Goal: Transaction & Acquisition: Purchase product/service

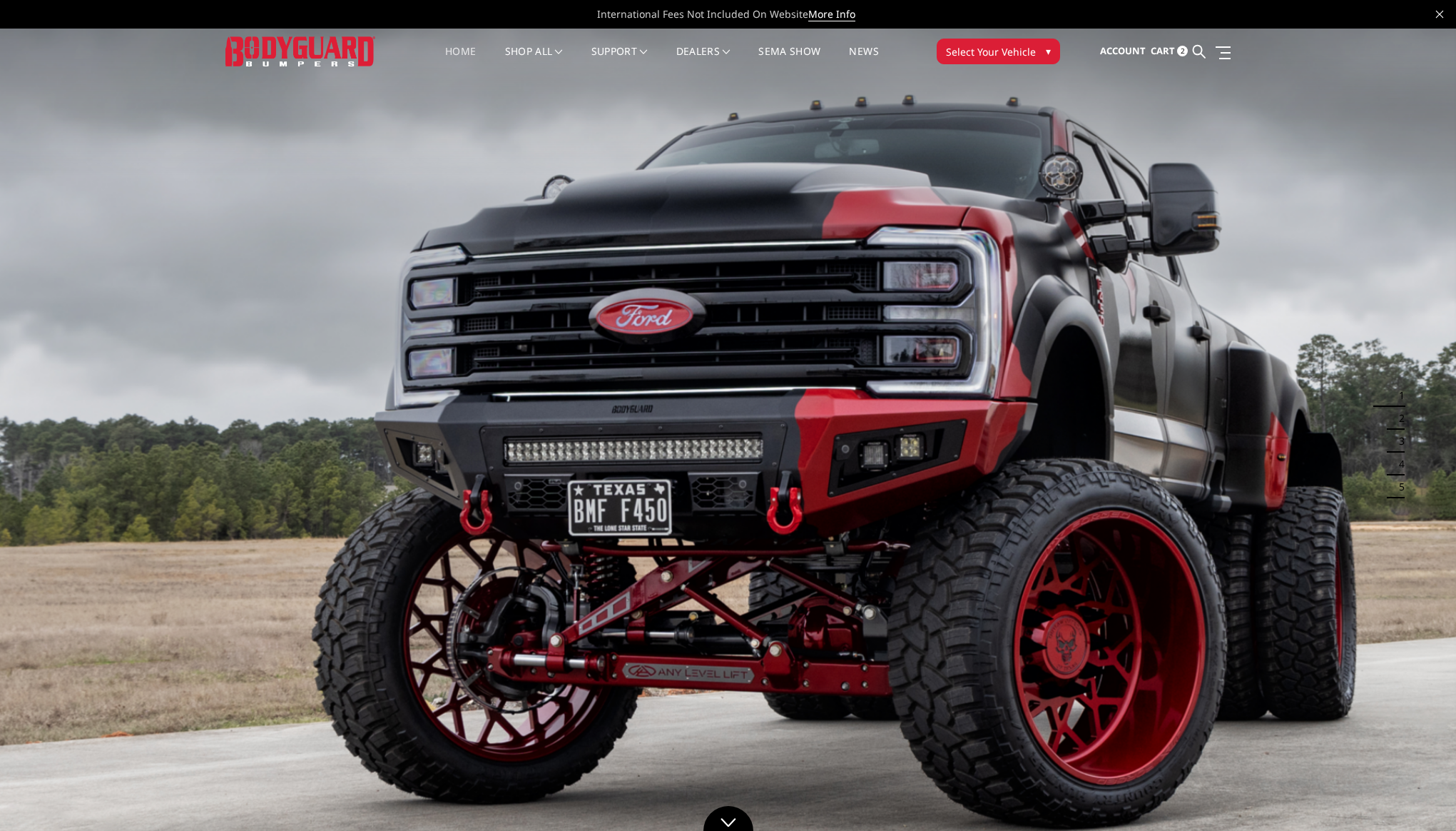
click at [1176, 50] on link "Cart 2" at bounding box center [1169, 51] width 37 height 39
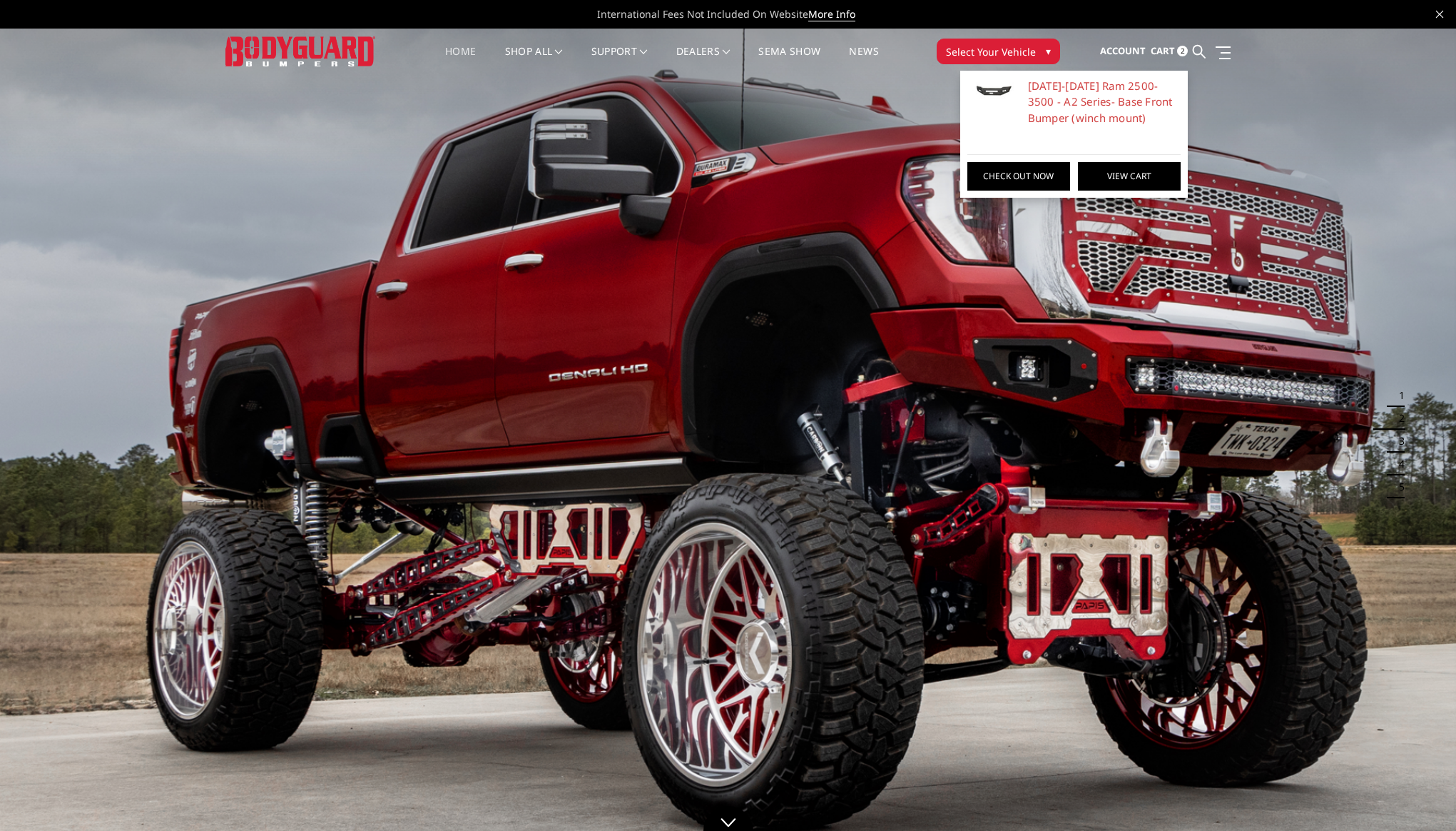
click at [1103, 170] on link "View Cart" at bounding box center [1129, 175] width 102 height 28
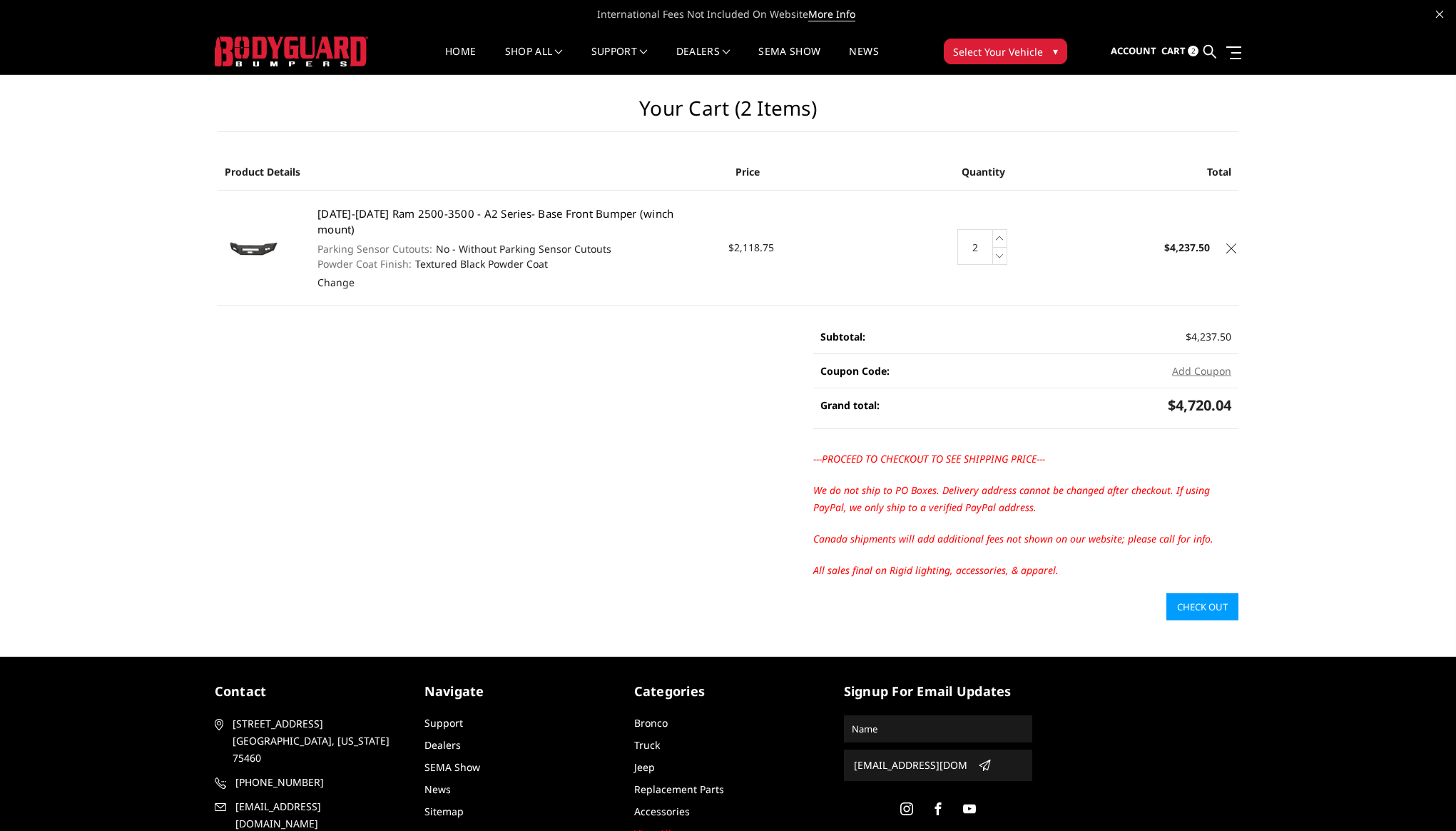
click at [564, 210] on link "[DATE]-[DATE] Ram 2500-3500 - A2 Series- Base Front Bumper (winch mount)" at bounding box center [495, 222] width 356 height 31
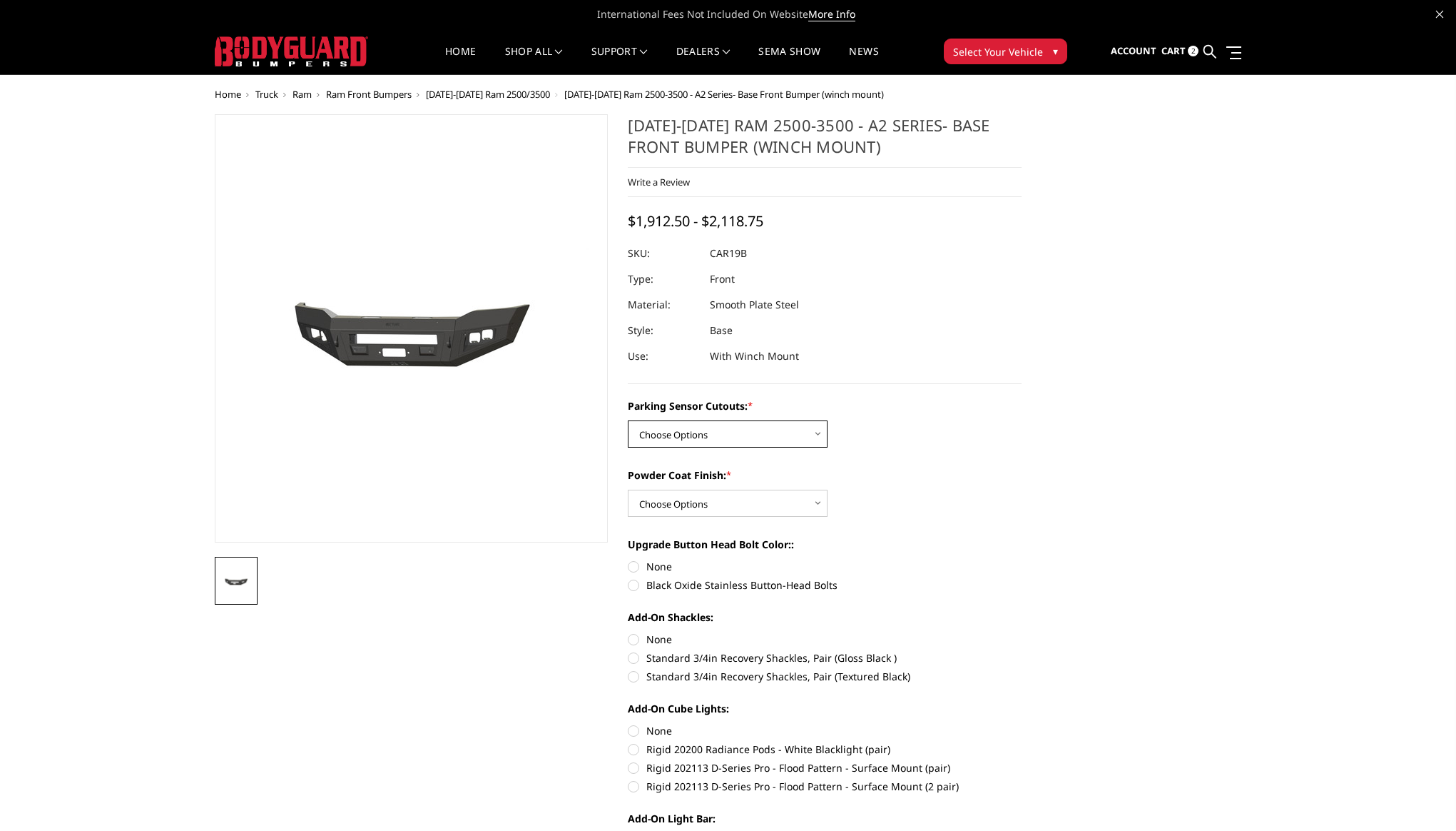
click at [704, 440] on select "Choose Options No - Without Parking Sensor Cutouts Yes - With Parking Sensor Cu…" at bounding box center [728, 434] width 200 height 28
select select "2015"
click at [628, 421] on select "Choose Options No - Without Parking Sensor Cutouts Yes - With Parking Sensor Cu…" at bounding box center [728, 434] width 200 height 28
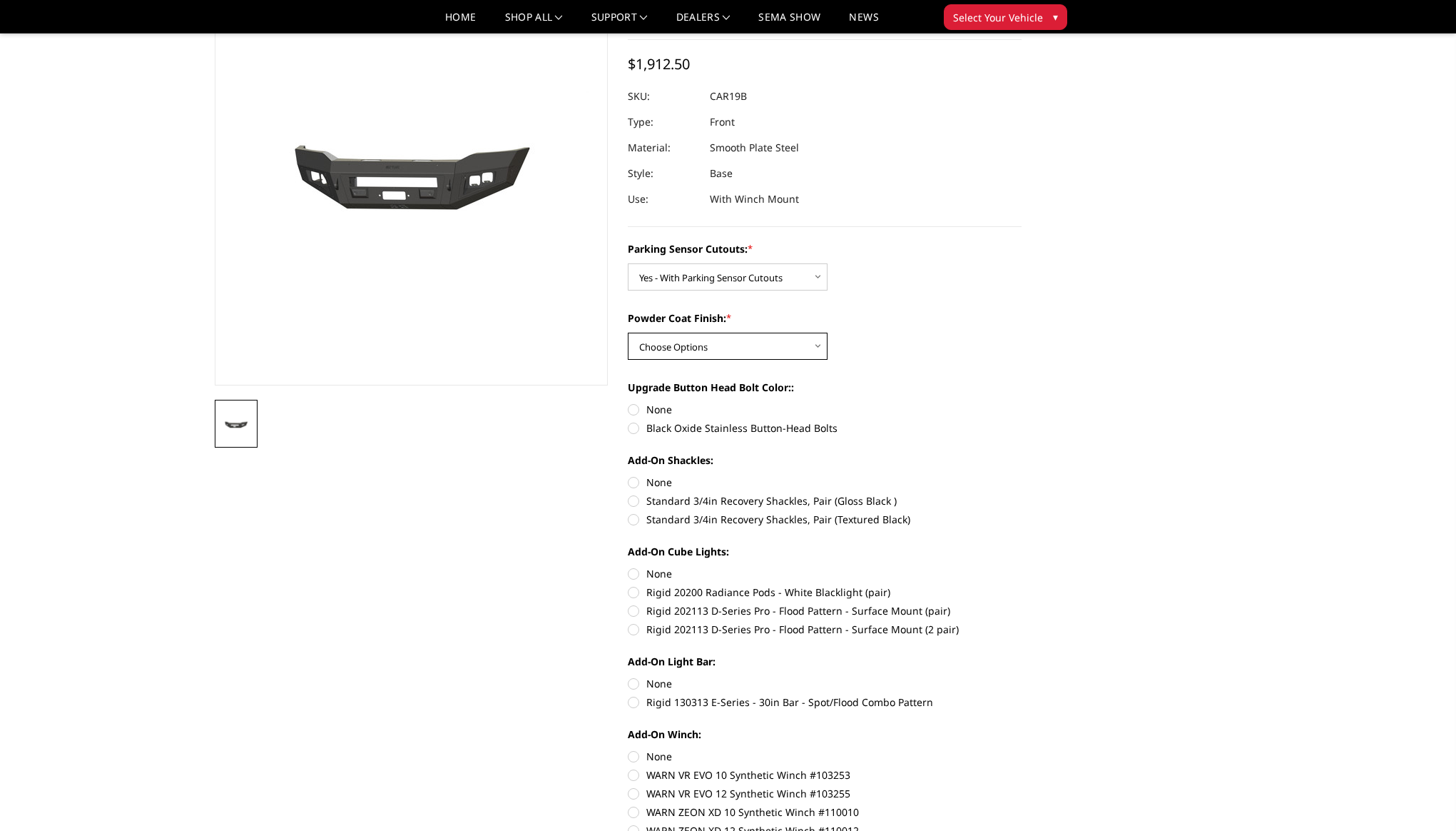
click at [777, 347] on select "Choose Options Bare Metal Textured Black Powder Coat" at bounding box center [728, 347] width 200 height 28
select select "2017"
click at [628, 333] on select "Choose Options Bare Metal Textured Black Powder Coat" at bounding box center [728, 347] width 200 height 28
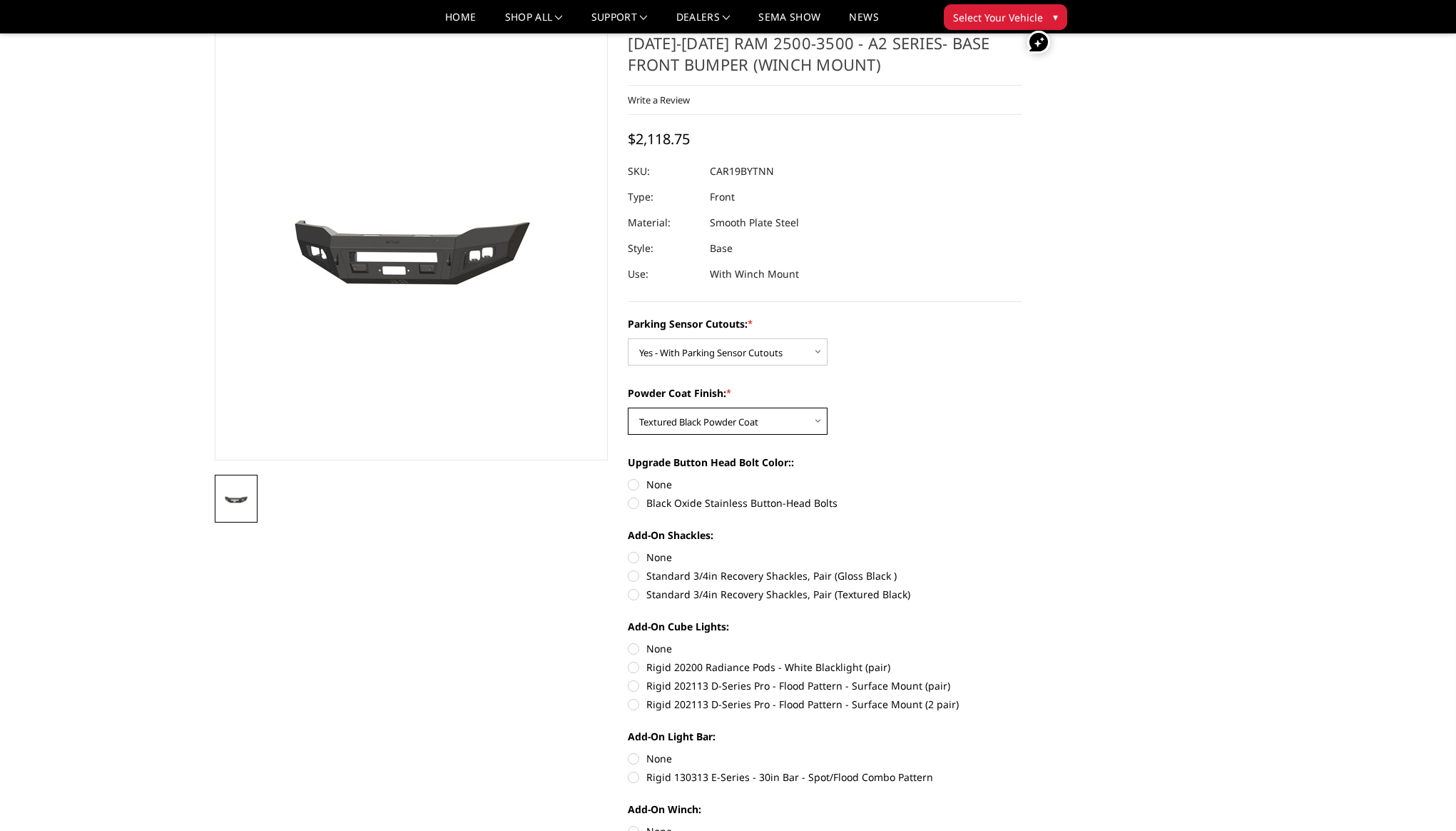
scroll to position [32, 0]
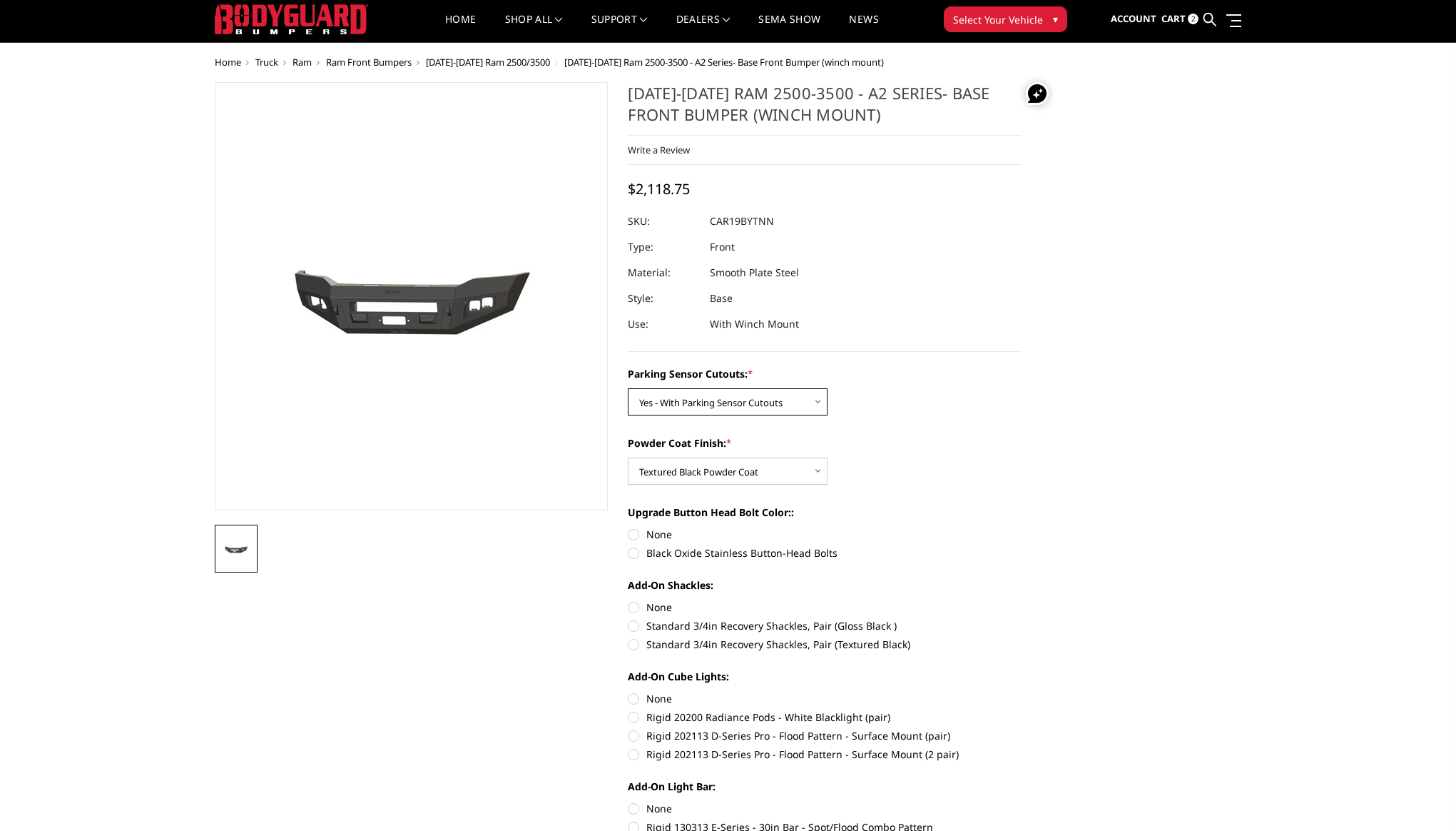
click at [733, 395] on select "Choose Options No - Without Parking Sensor Cutouts Yes - With Parking Sensor Cu…" at bounding box center [728, 402] width 200 height 28
click at [628, 388] on select "Choose Options No - Without Parking Sensor Cutouts Yes - With Parking Sensor Cu…" at bounding box center [728, 402] width 200 height 28
click at [733, 397] on select "Choose Options No - Without Parking Sensor Cutouts Yes - With Parking Sensor Cu…" at bounding box center [728, 402] width 200 height 28
select select "2015"
click at [628, 388] on select "Choose Options No - Without Parking Sensor Cutouts Yes - With Parking Sensor Cu…" at bounding box center [728, 402] width 200 height 28
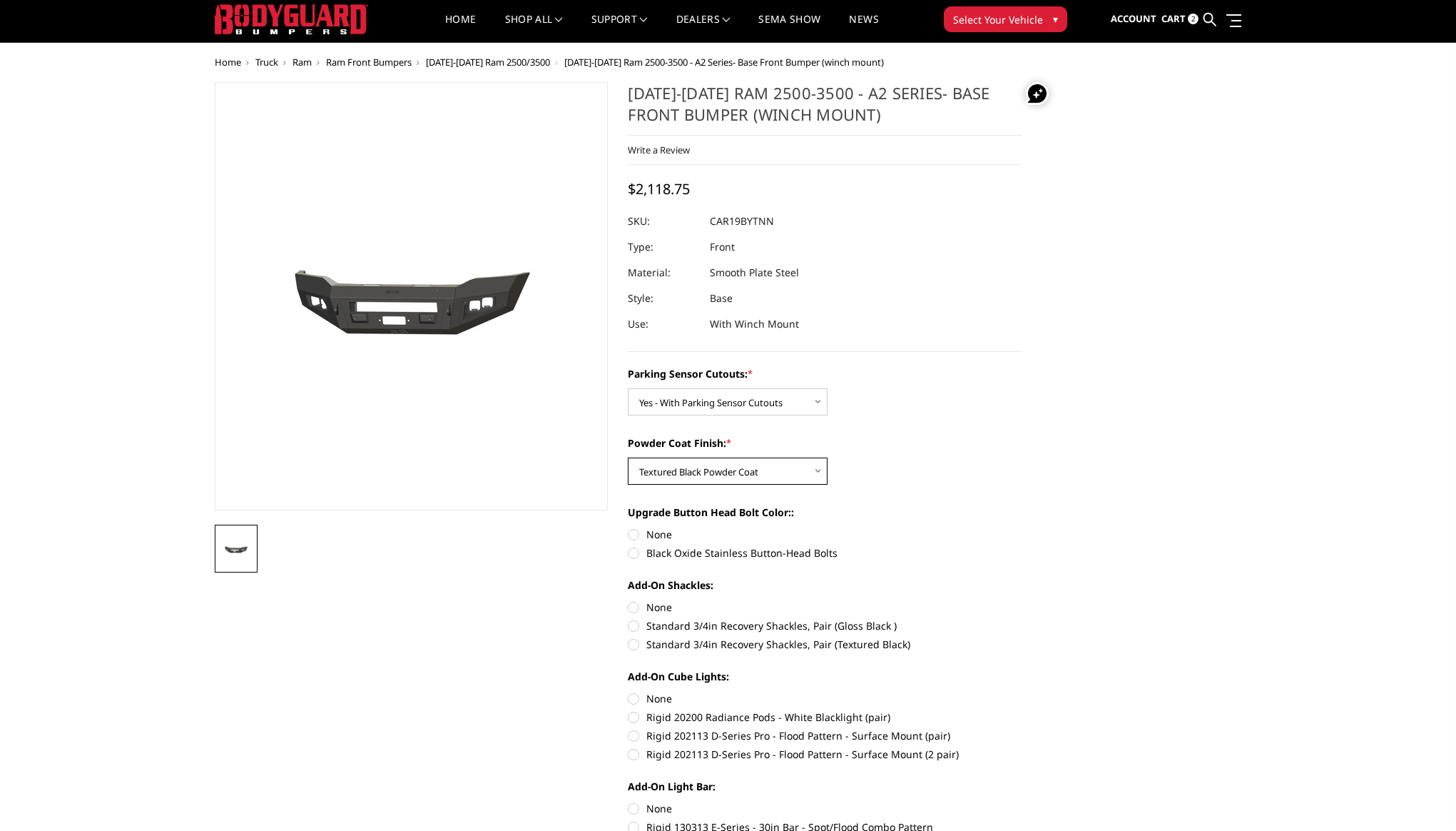
click at [786, 471] on select "Choose Options Bare Metal Textured Black Powder Coat" at bounding box center [728, 471] width 200 height 28
click at [628, 458] on select "Choose Options Bare Metal Textured Black Powder Coat" at bounding box center [728, 471] width 200 height 28
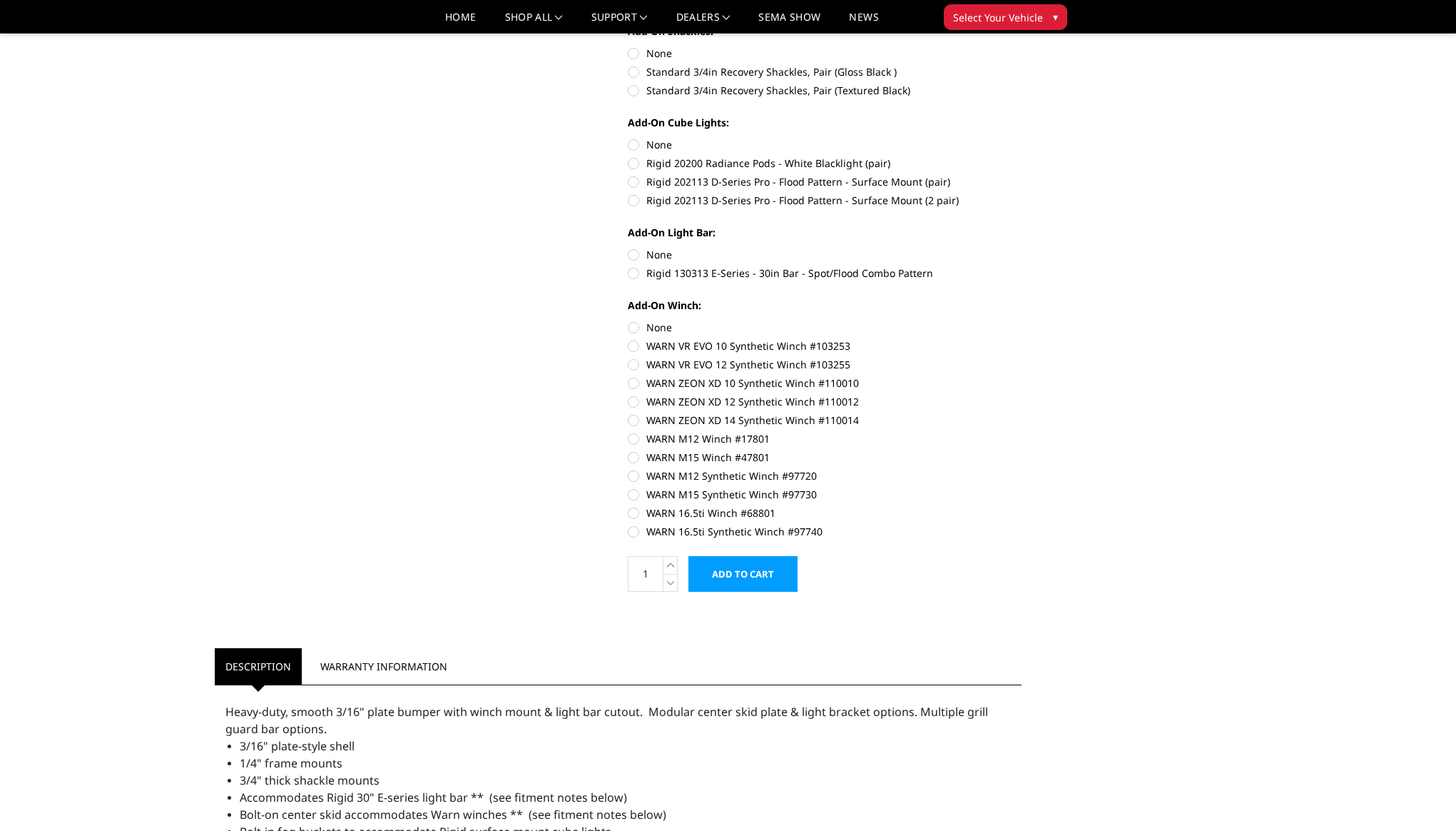
scroll to position [543, 0]
click at [722, 582] on input "Add to Cart" at bounding box center [743, 575] width 109 height 35
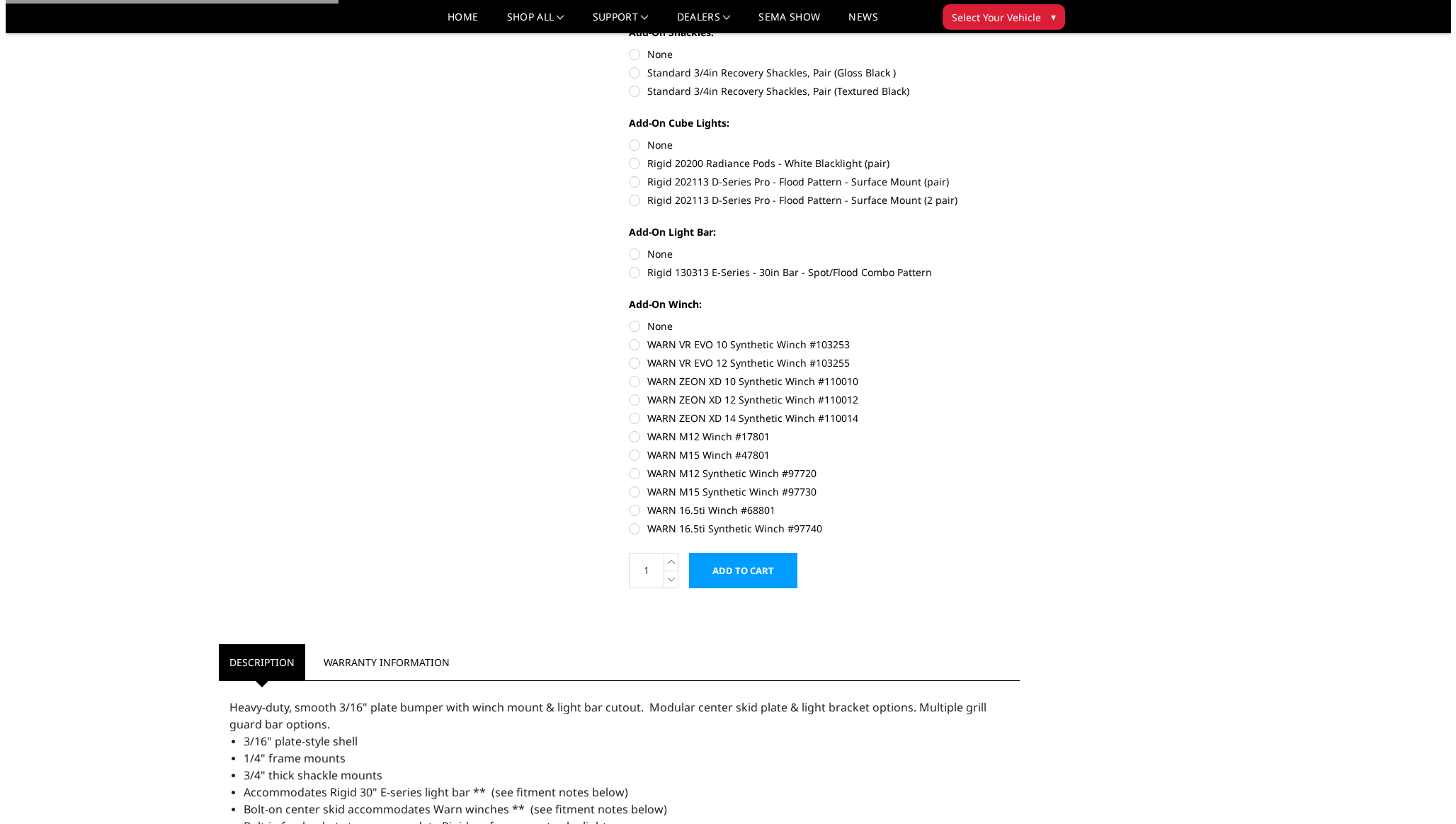
scroll to position [0, 0]
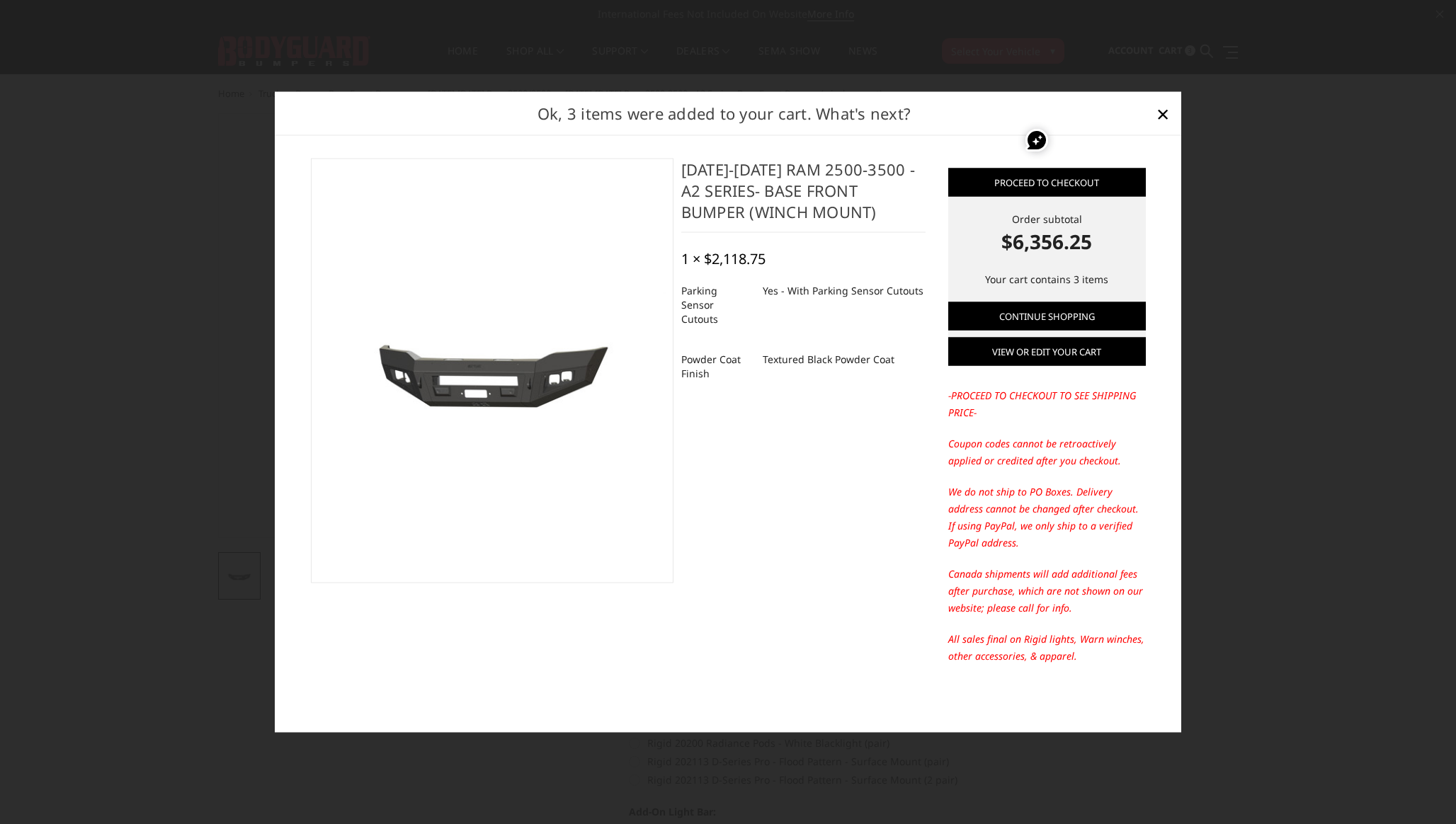
click at [1062, 351] on link "View or edit your cart" at bounding box center [1046, 351] width 197 height 28
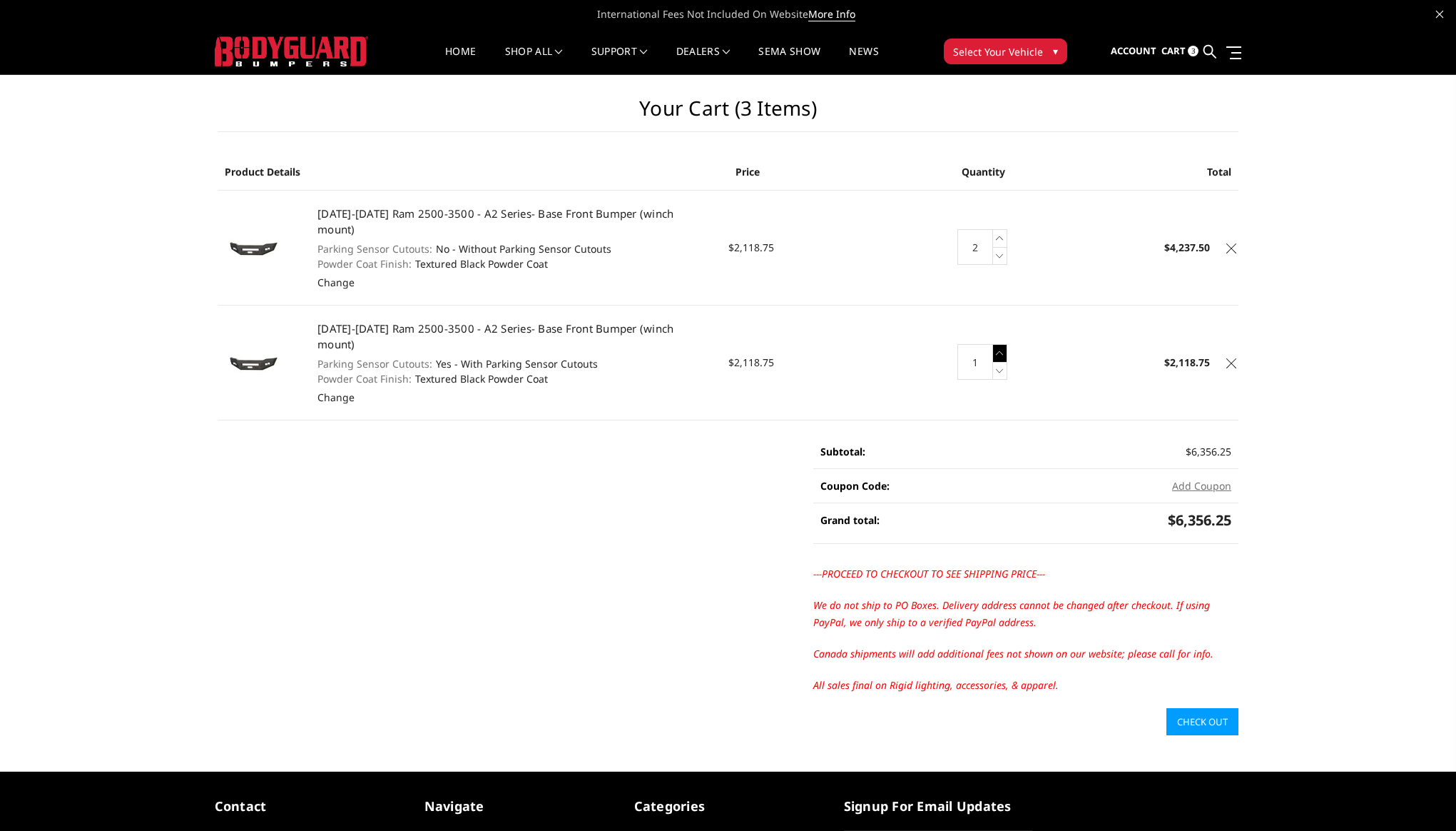
click at [998, 344] on icon at bounding box center [1000, 353] width 15 height 18
click at [1233, 243] on icon at bounding box center [1232, 249] width 10 height 10
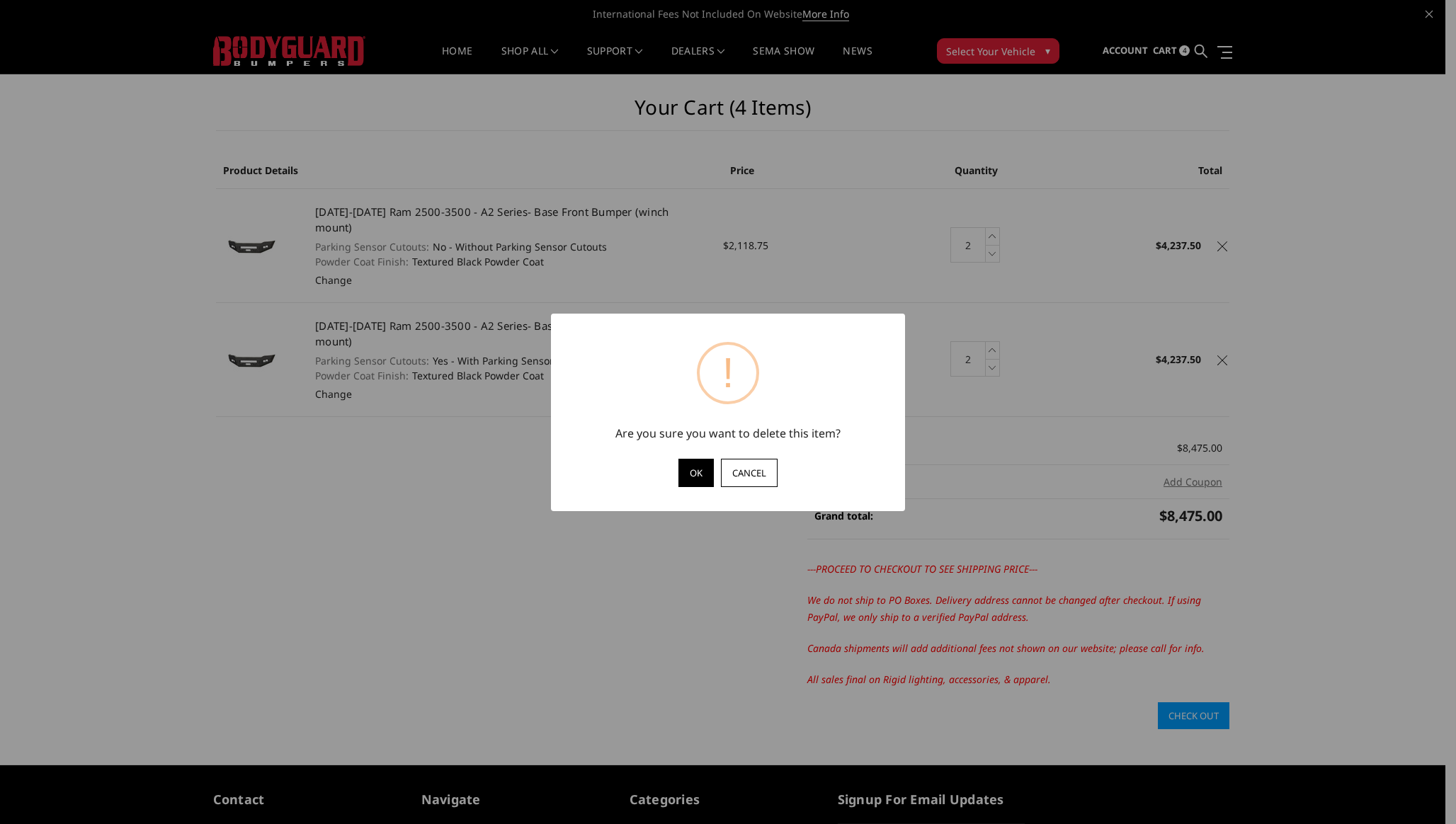
click at [695, 473] on button "OK" at bounding box center [696, 473] width 35 height 28
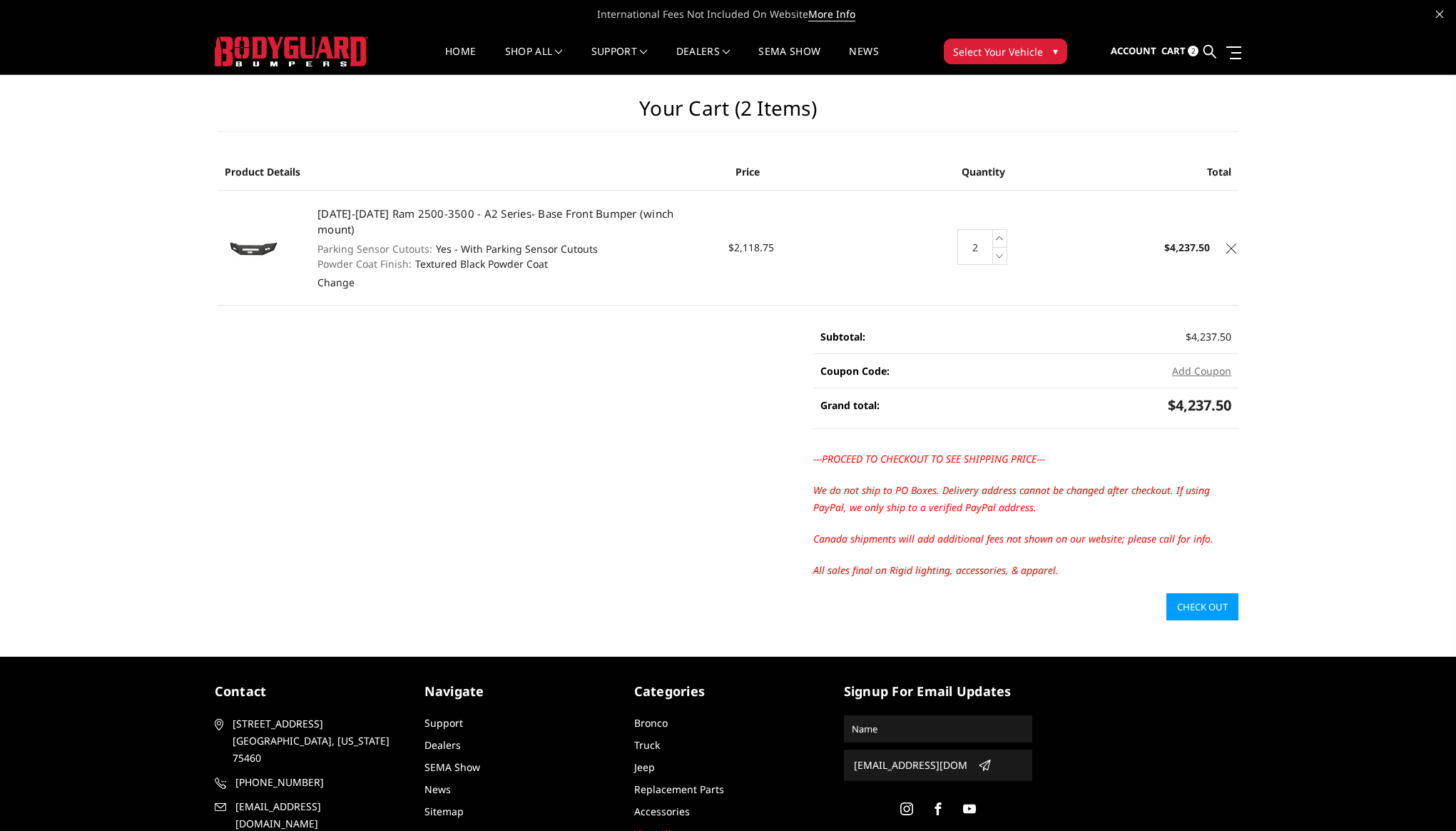
drag, startPoint x: 1176, startPoint y: 391, endPoint x: 1282, endPoint y: 391, distance: 106.0
click at [1282, 391] on div "Your Cart (2 items) Product Details Price Quantity Total 2019-2025 Ram 2500-350…" at bounding box center [728, 348] width 1456 height 545
drag, startPoint x: 1234, startPoint y: 391, endPoint x: 1176, endPoint y: 390, distance: 58.0
click at [1176, 390] on li "Grand total: $4,237.50" at bounding box center [1026, 408] width 426 height 40
drag, startPoint x: 1176, startPoint y: 390, endPoint x: 1250, endPoint y: 391, distance: 74.0
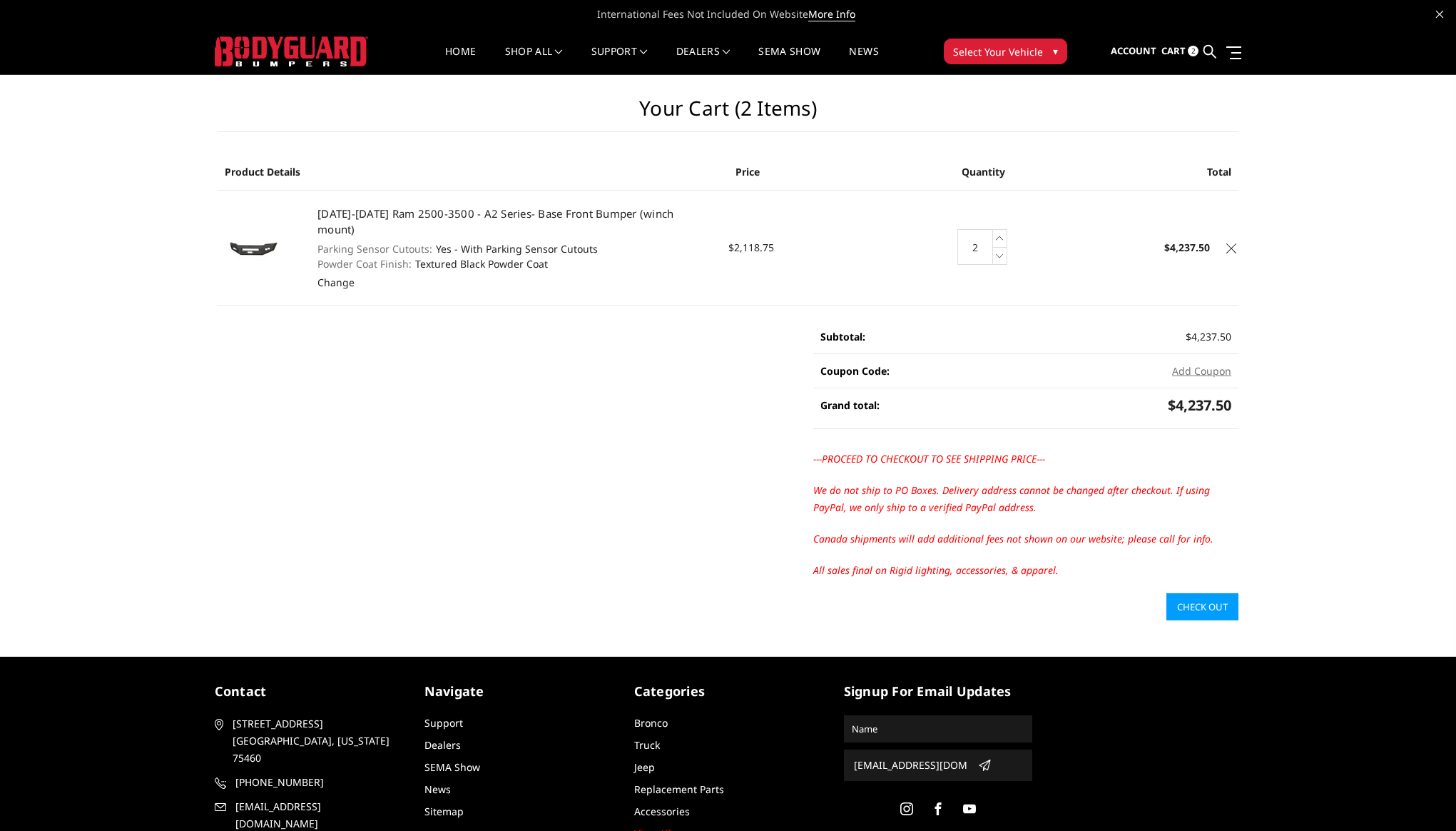
click at [1250, 391] on div "Your Cart (2 items) Product Details Price Quantity Total 2019-2025 Ram 2500-350…" at bounding box center [728, 348] width 1456 height 545
click at [1198, 594] on link "Check out" at bounding box center [1203, 607] width 72 height 28
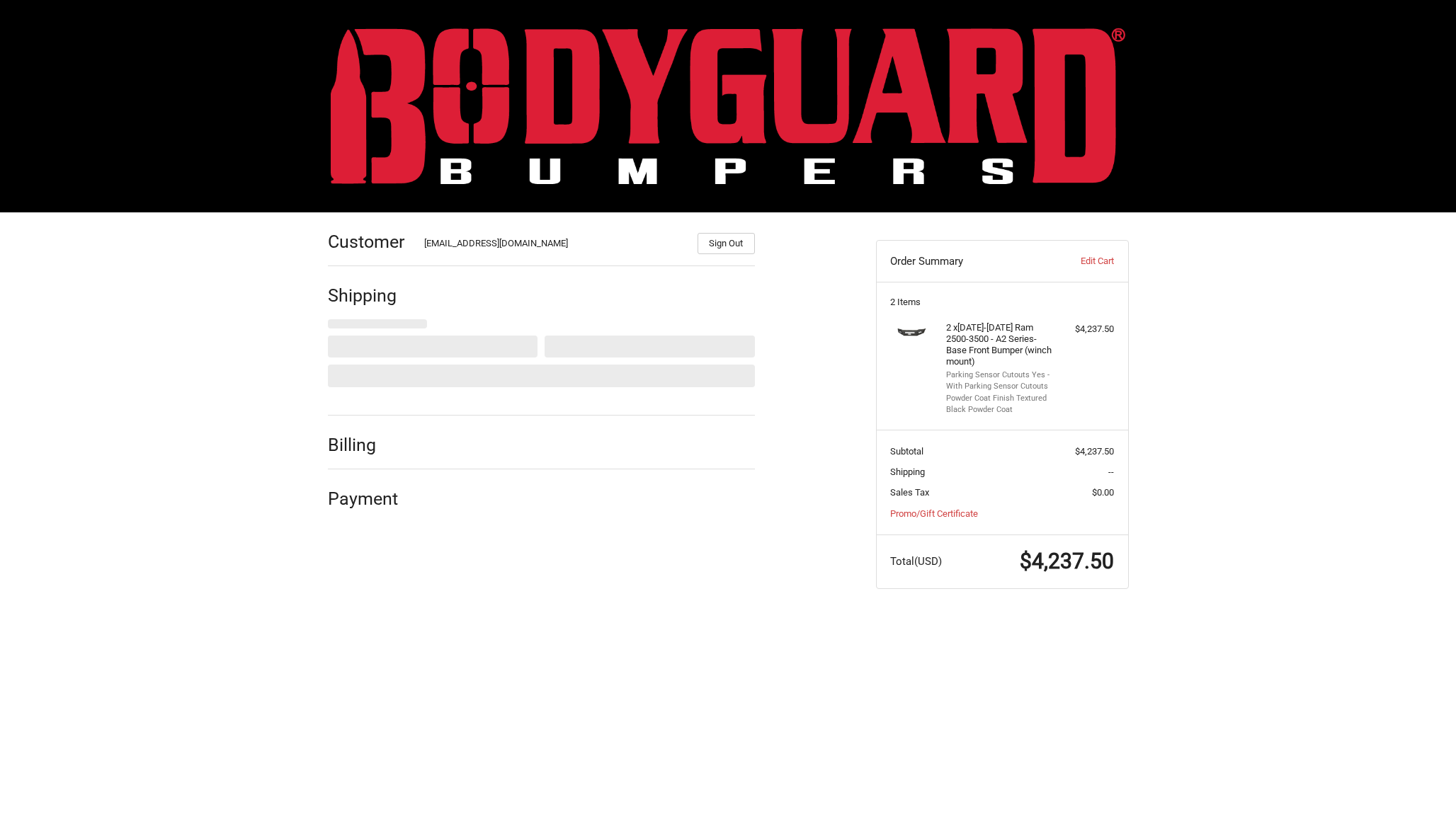
select select "US"
select select "CA"
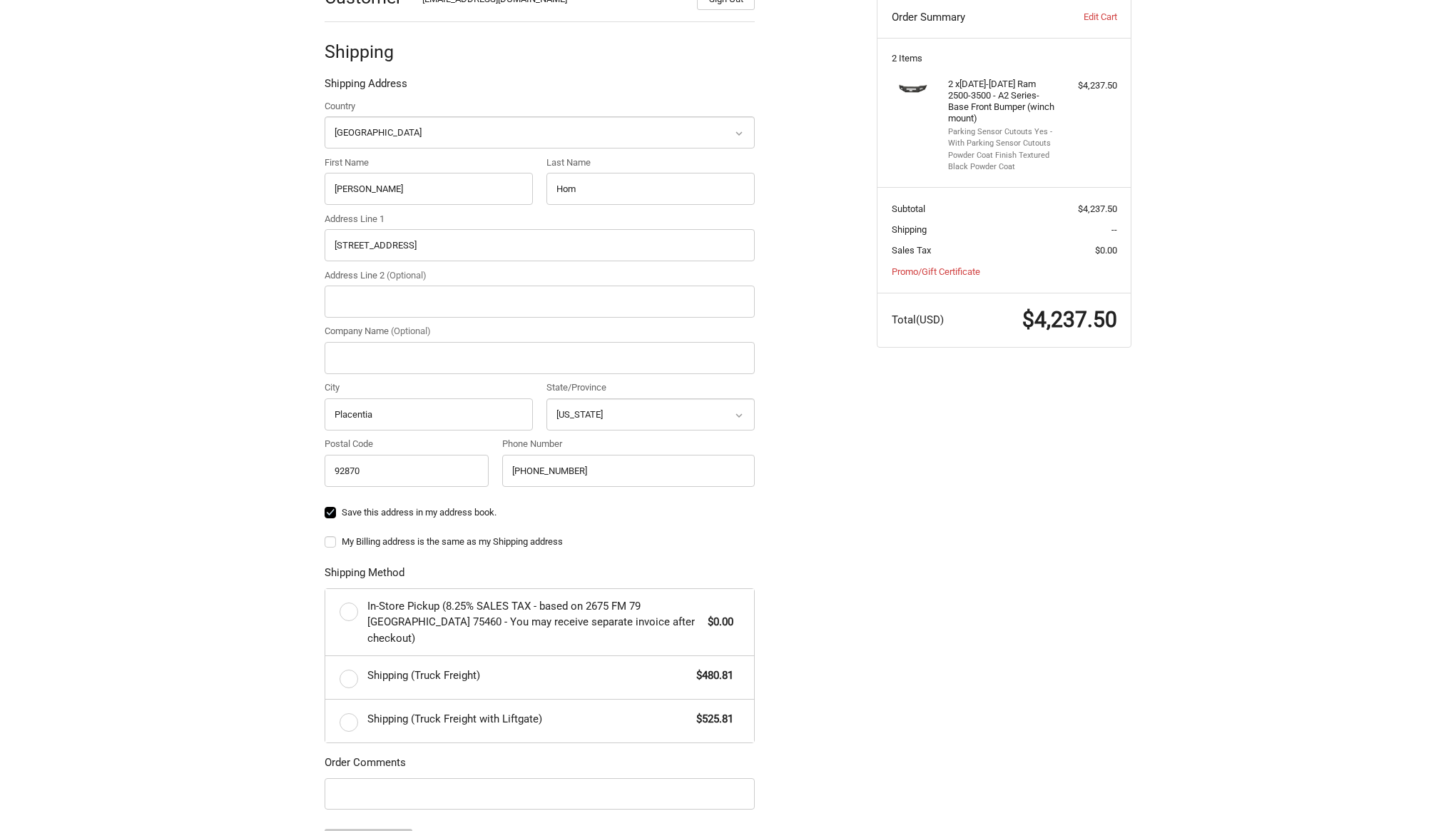
scroll to position [247, 0]
click at [389, 667] on span "Shipping (Truck Freight)" at bounding box center [528, 674] width 323 height 16
click at [326, 656] on input "Shipping (Truck Freight) $480.81" at bounding box center [325, 656] width 1 height 1
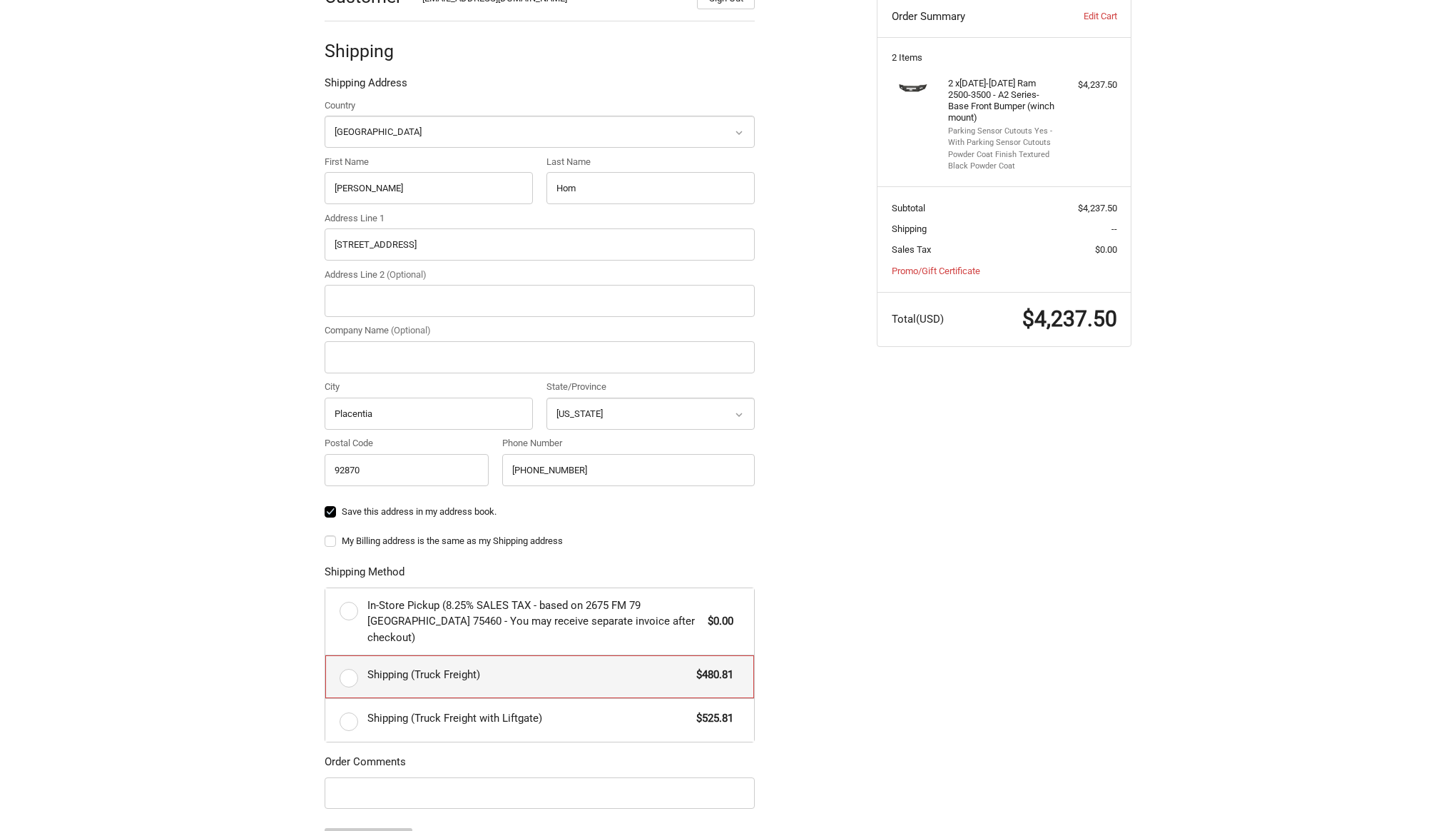
radio input "true"
drag, startPoint x: 1084, startPoint y: 206, endPoint x: 1121, endPoint y: 206, distance: 37.0
click at [1121, 206] on section "Subtotal $4,237.50 Shipping $480.81 Sales Tax $0.00 Promo/Gift Certificate" at bounding box center [1004, 239] width 254 height 105
copy span "4,237.50"
click at [1087, 229] on span "$480.81" at bounding box center [1101, 229] width 32 height 10
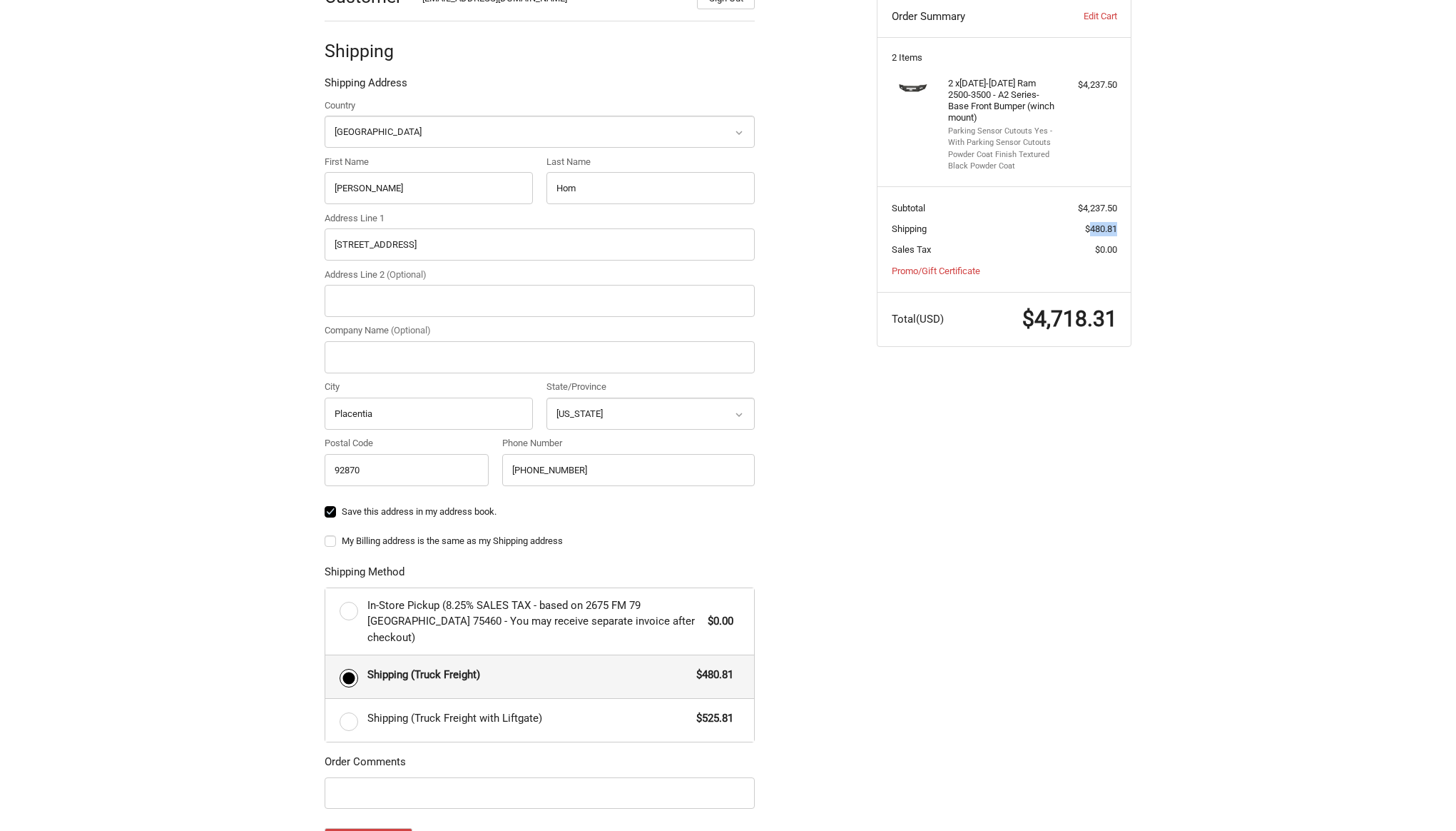
drag, startPoint x: 1087, startPoint y: 229, endPoint x: 1120, endPoint y: 229, distance: 33.0
click at [1120, 229] on section "Subtotal $4,237.50 Shipping $480.81 Sales Tax $0.00 Promo/Gift Certificate" at bounding box center [1004, 239] width 254 height 105
copy span "480.81"
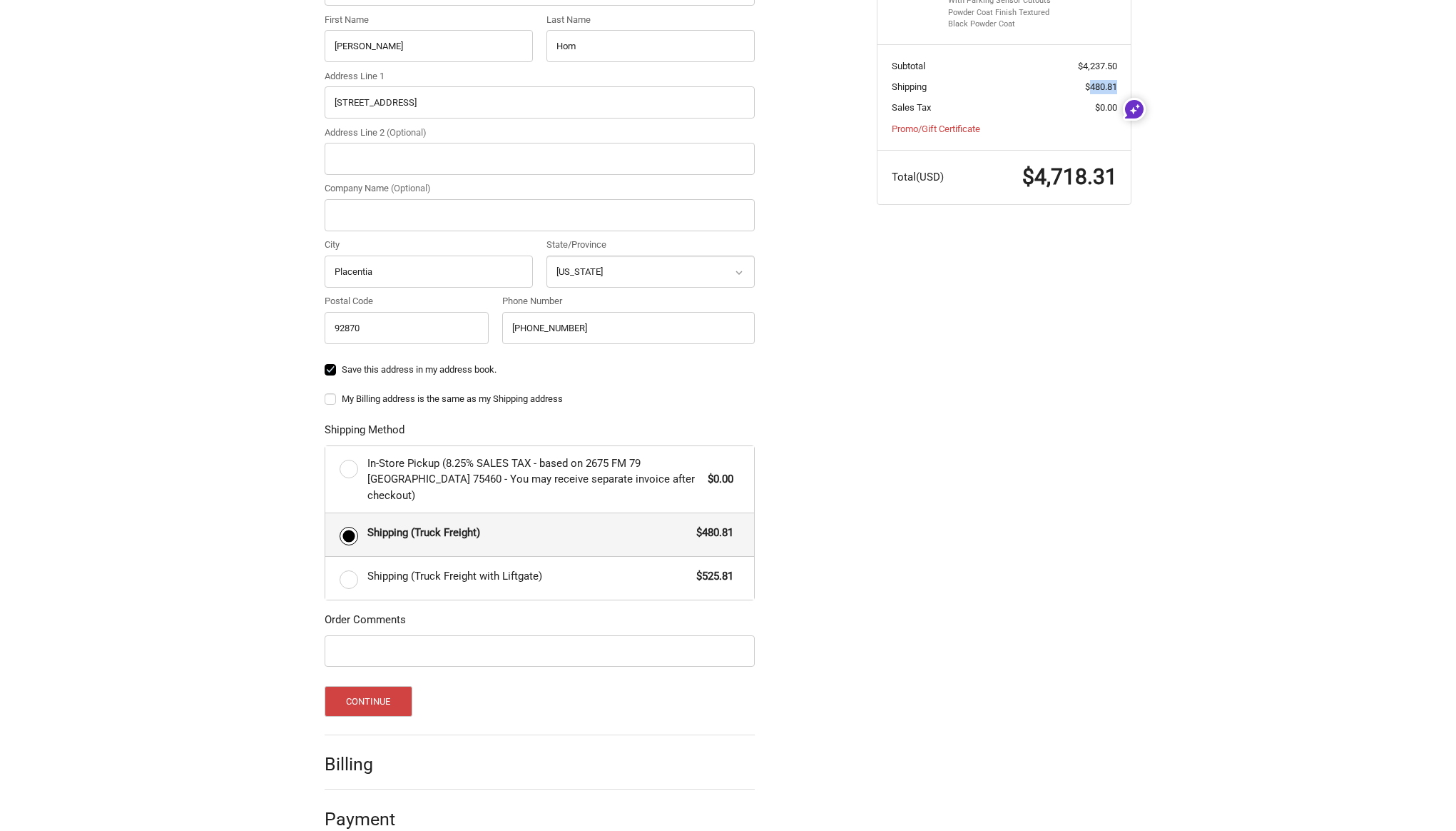
scroll to position [398, 0]
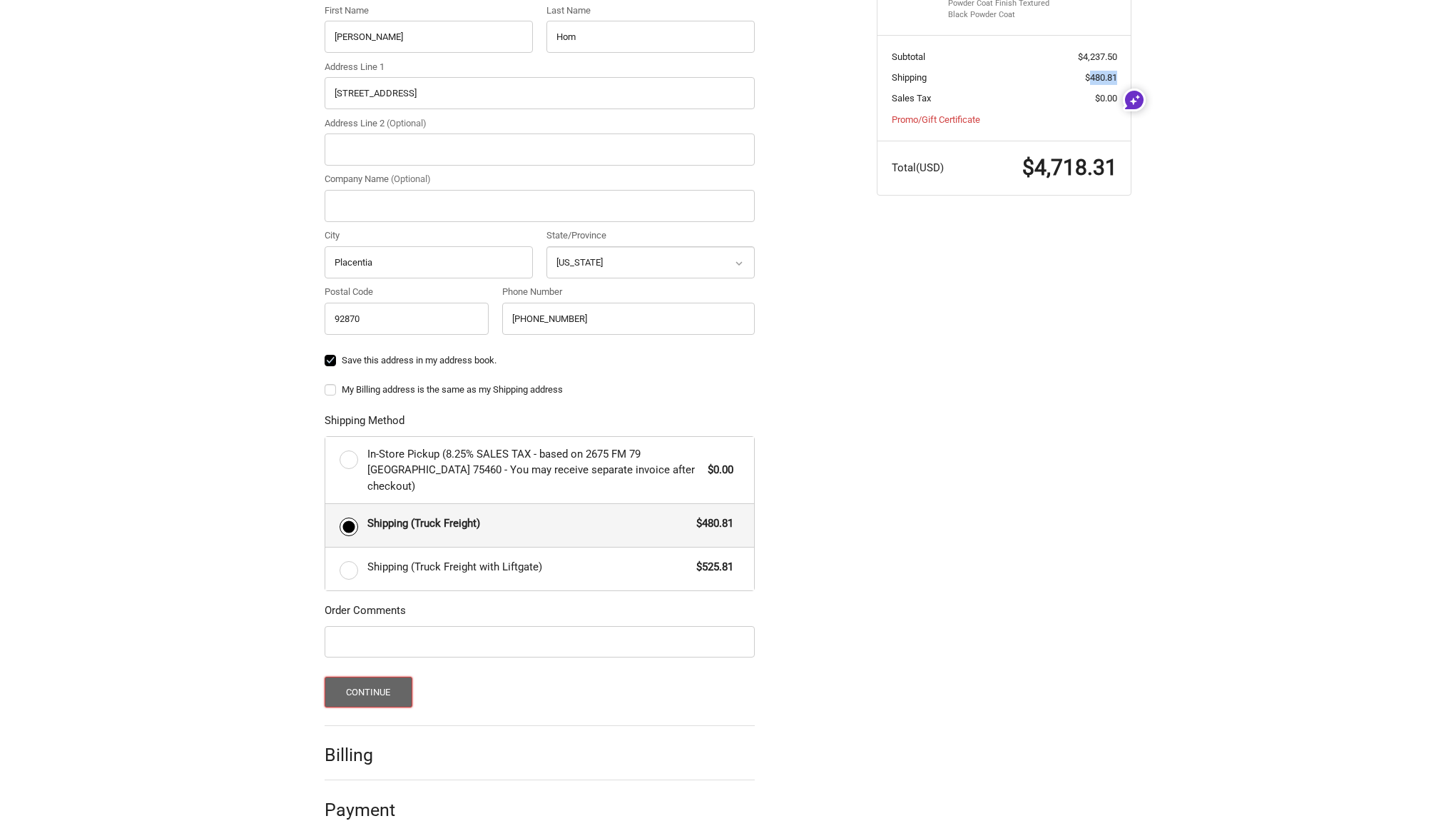
click at [376, 680] on button "Continue" at bounding box center [369, 692] width 88 height 31
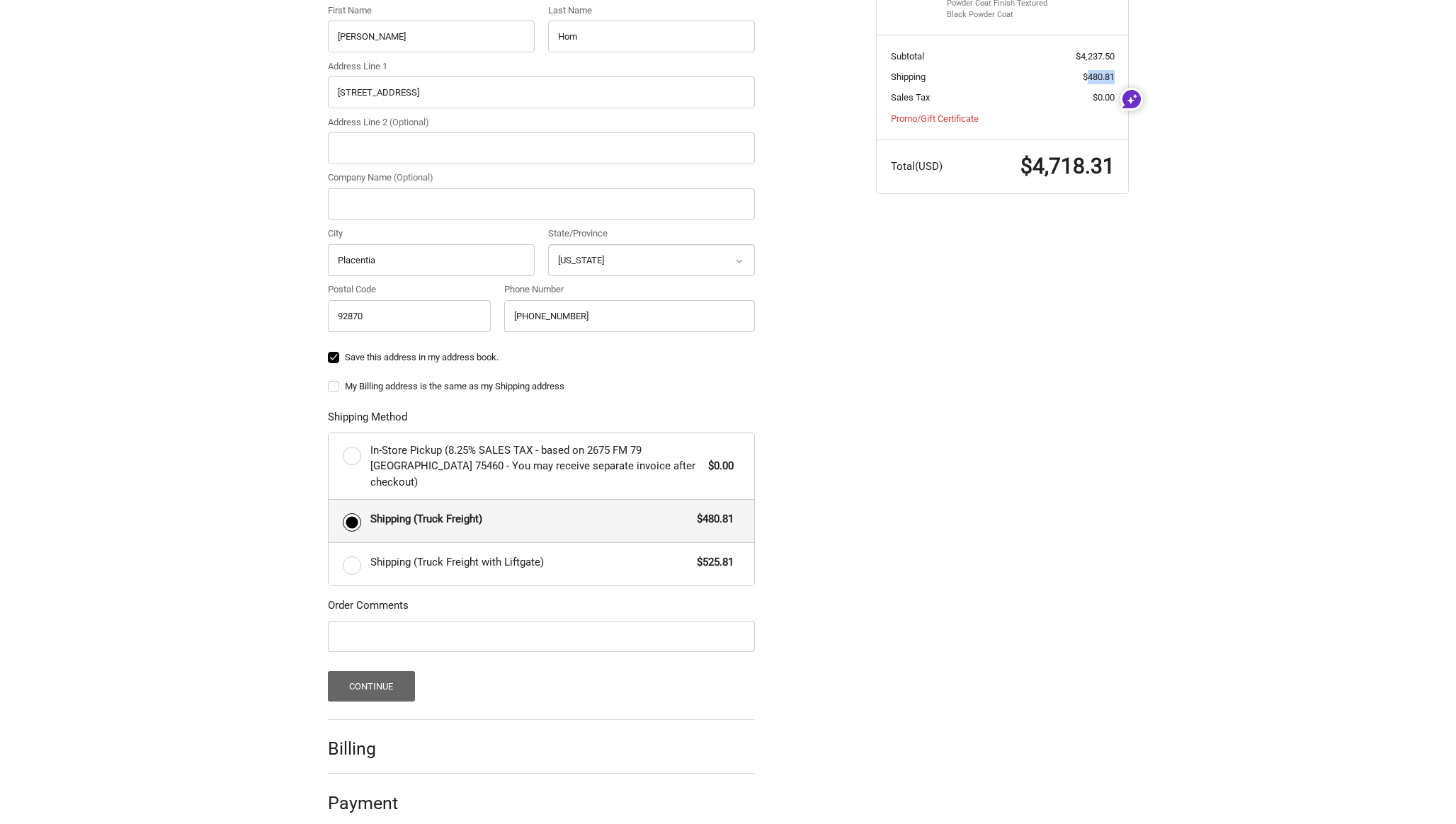
scroll to position [0, 0]
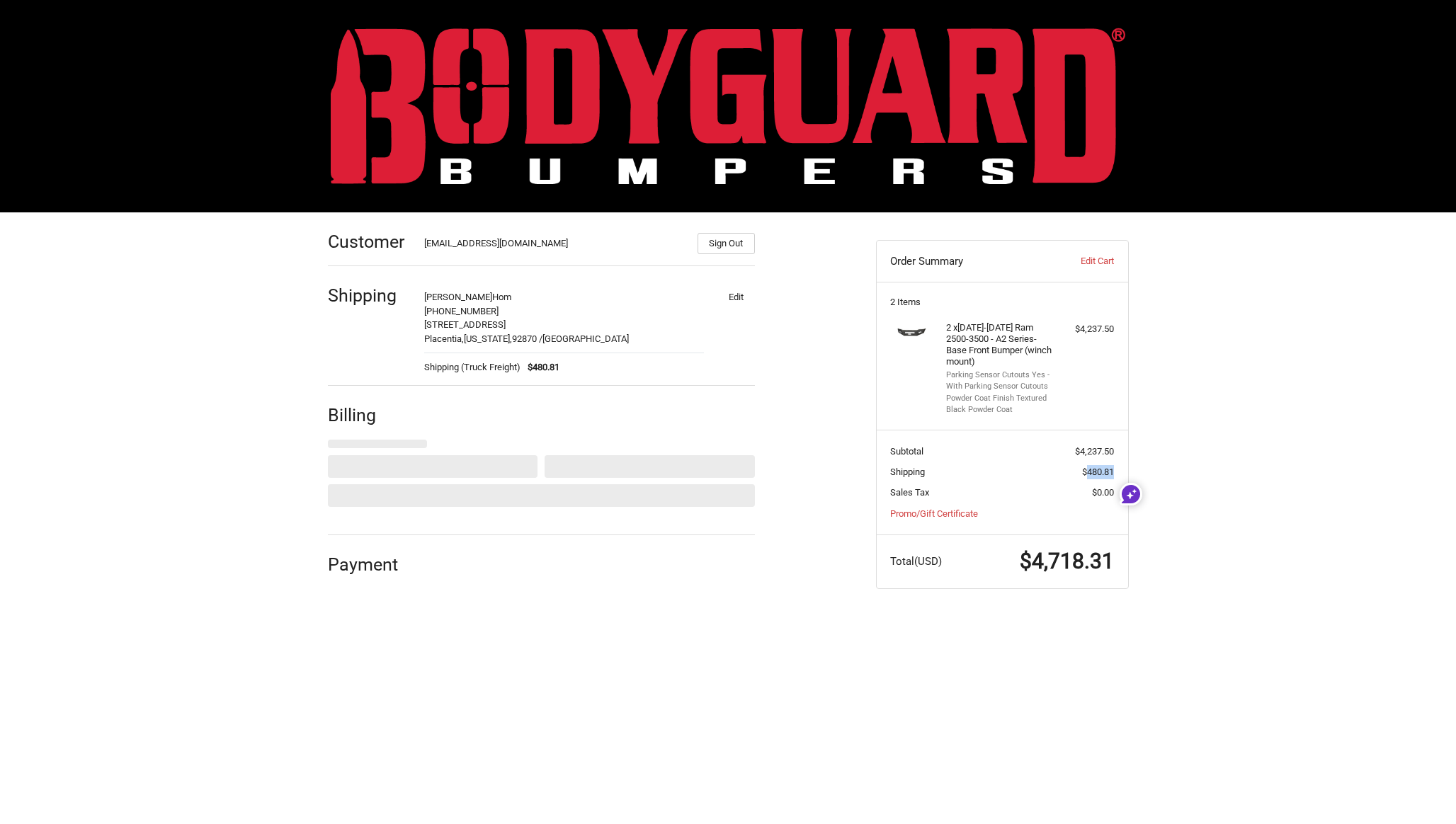
select select "US"
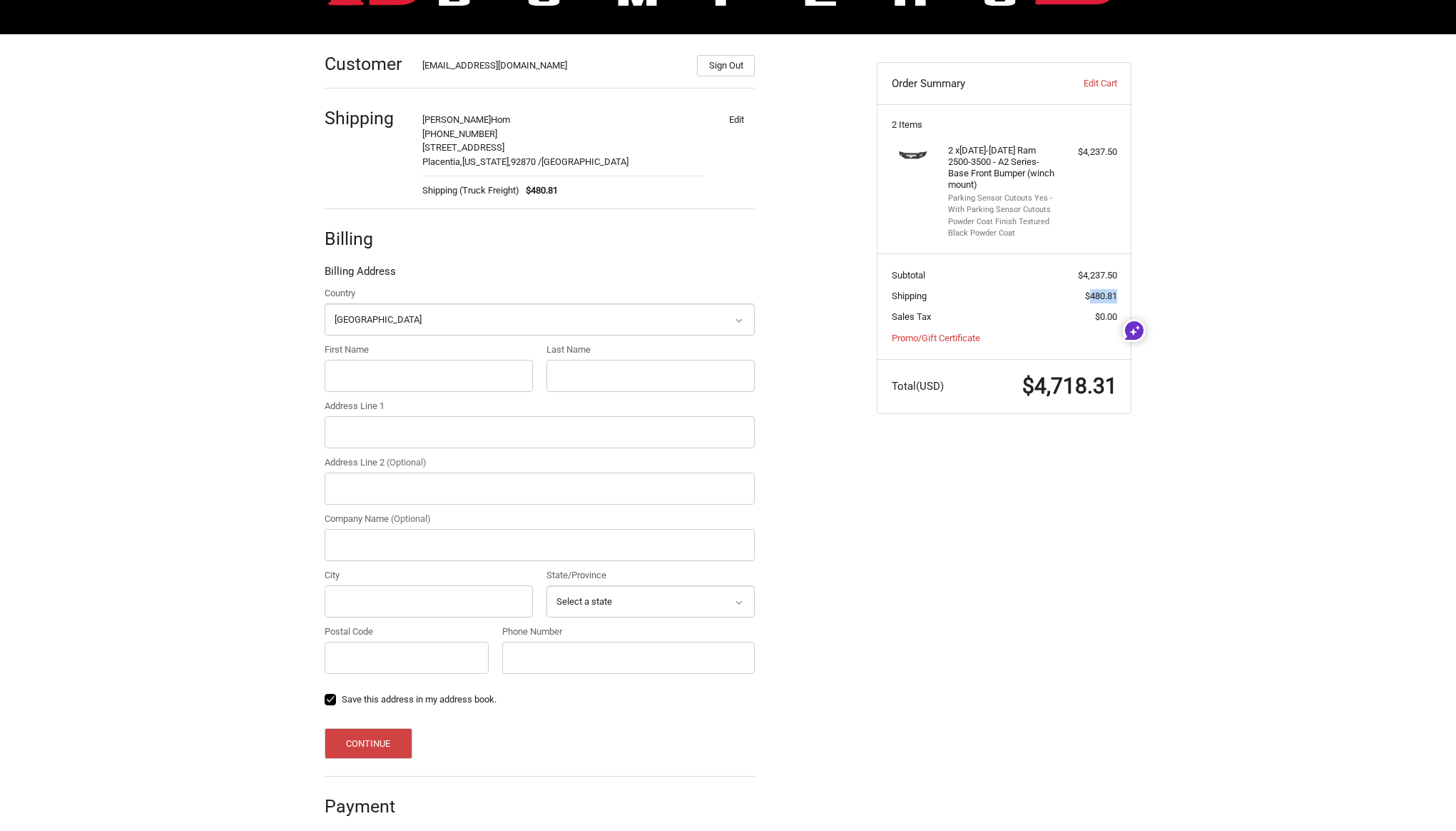
scroll to position [193, 0]
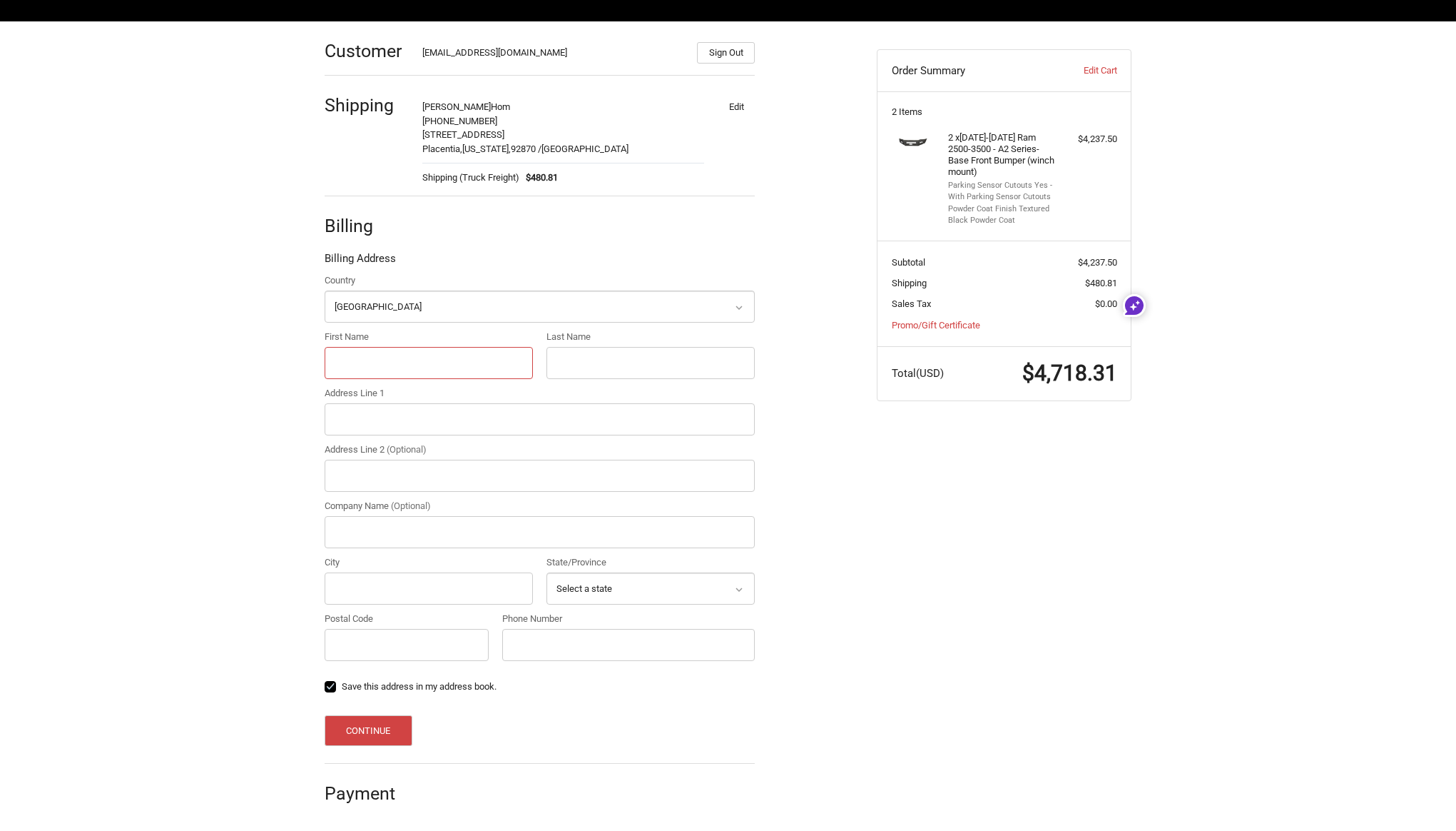
click at [445, 355] on input "First Name" at bounding box center [429, 362] width 208 height 32
type input "Rey"
type input "Maloco"
type input "29 Tardy LN N"
type input "Wantagh"
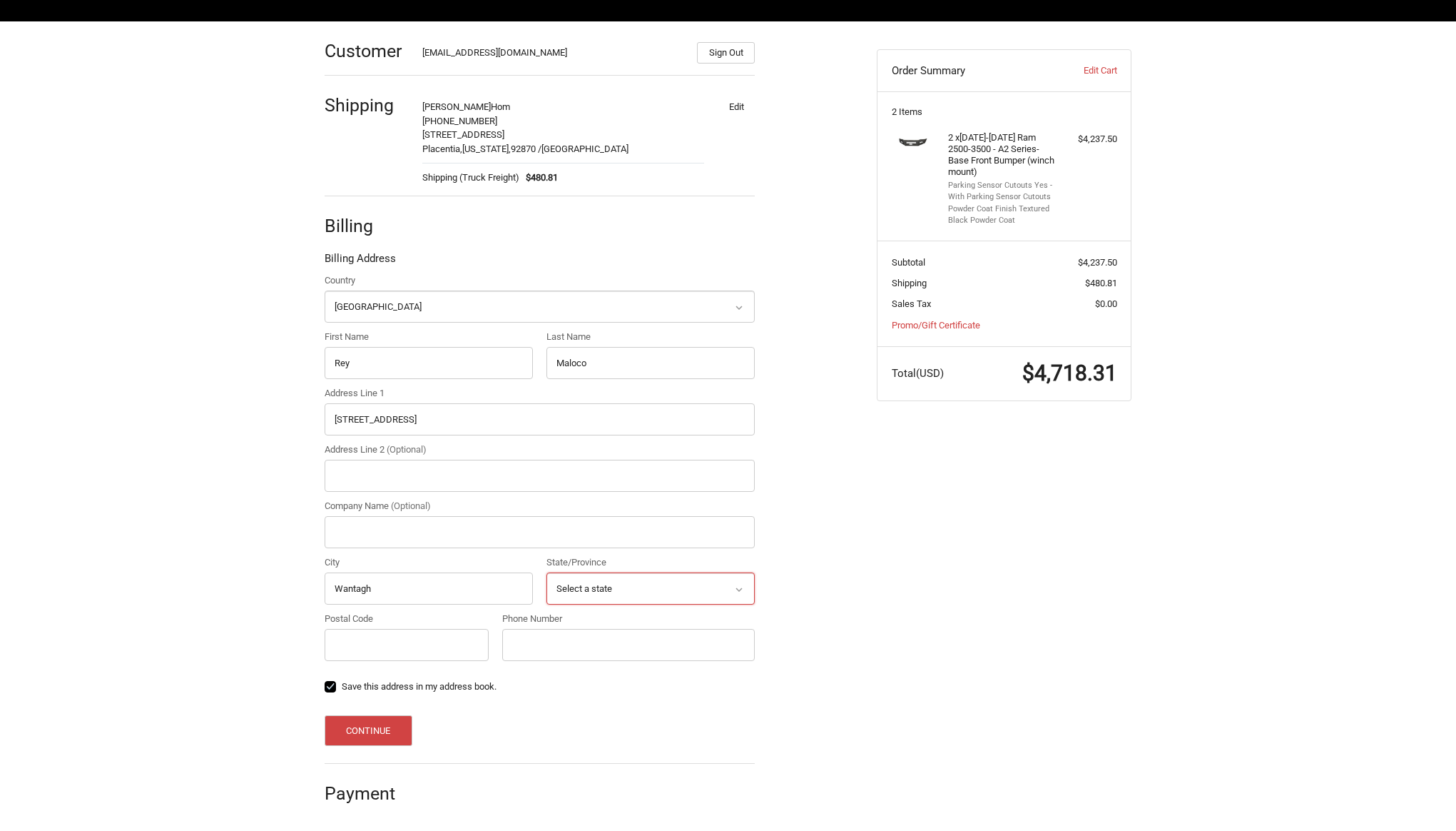
select select "NY"
type input "11793"
type input "8455793631"
click at [450, 539] on input "Company Name (Optional)" at bounding box center [540, 532] width 430 height 32
type input "Truck Bed Supplies"
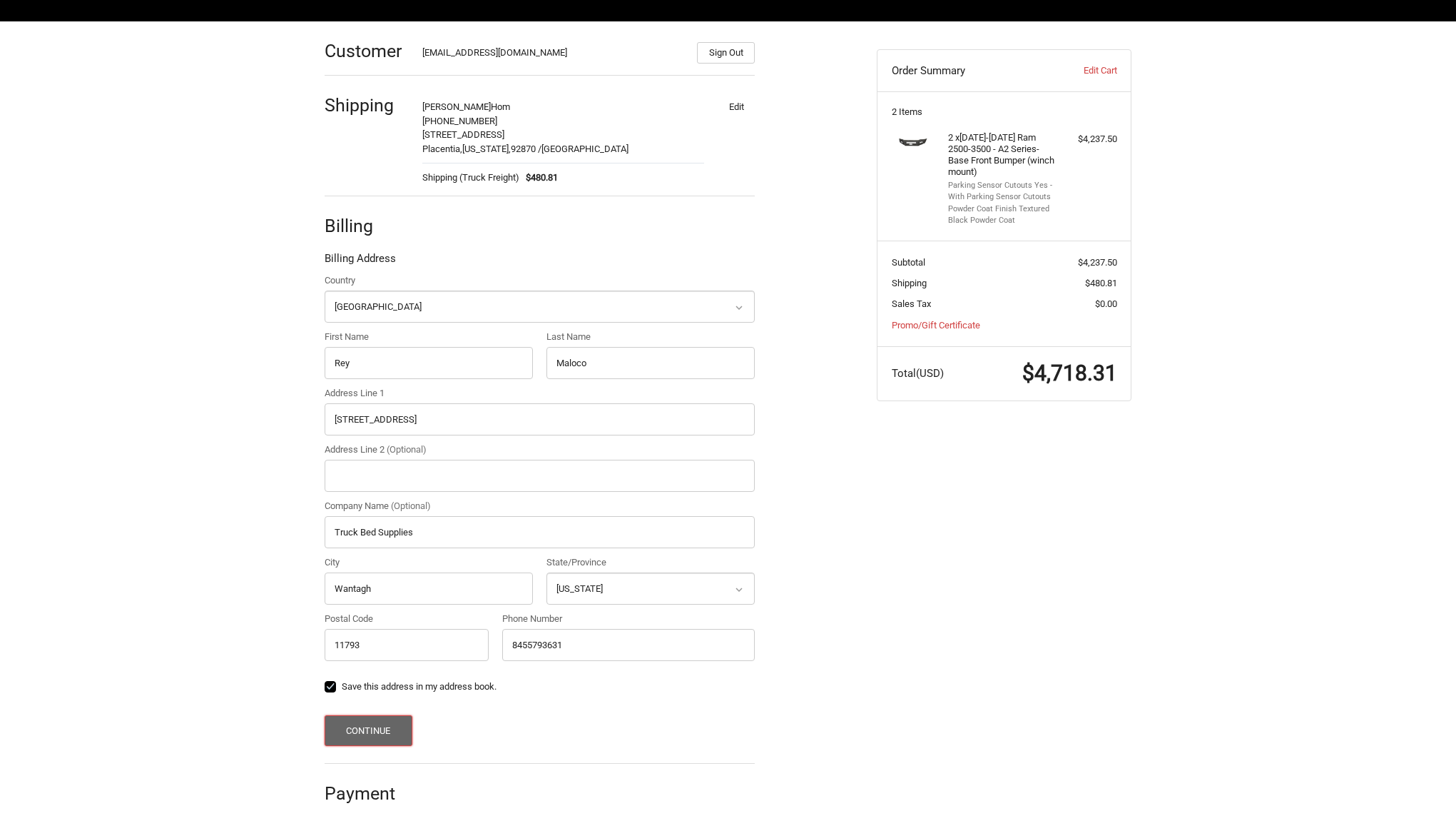
click at [390, 732] on button "Continue" at bounding box center [369, 730] width 88 height 31
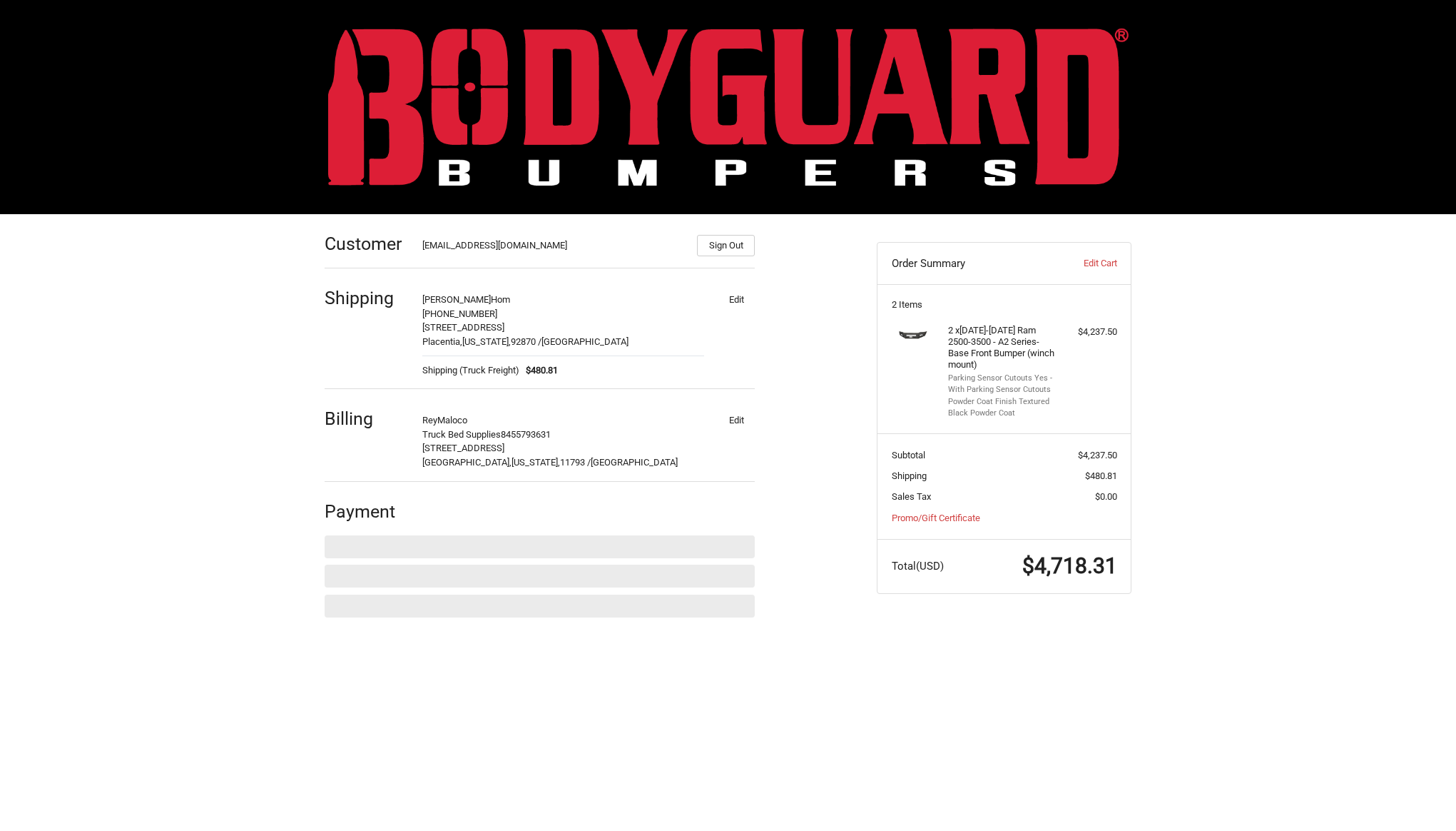
scroll to position [0, 0]
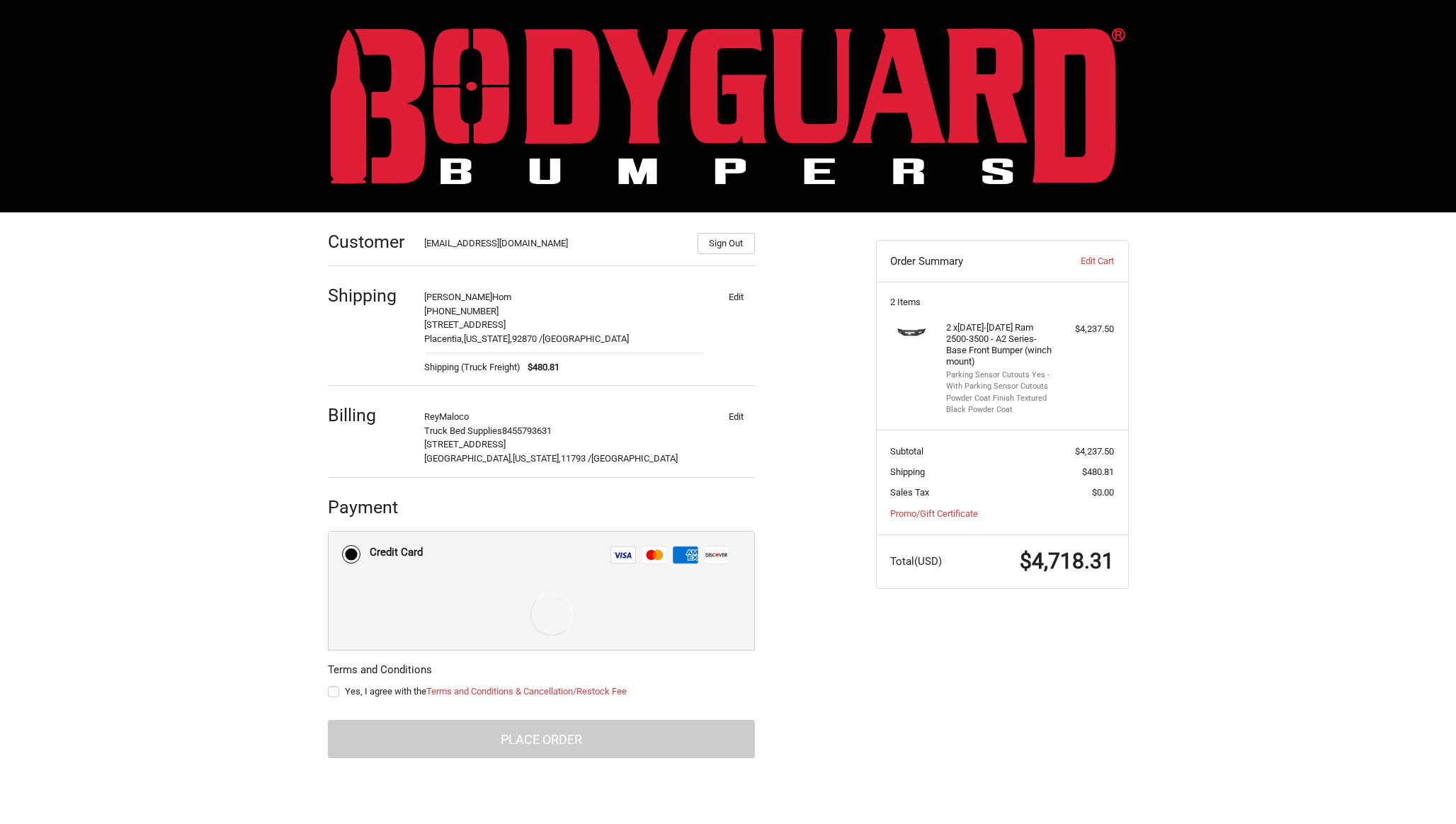
click at [334, 692] on form "Payment Methods Credit Card Credit Card Visa Master Amex Discover Credit card C…" at bounding box center [541, 644] width 427 height 227
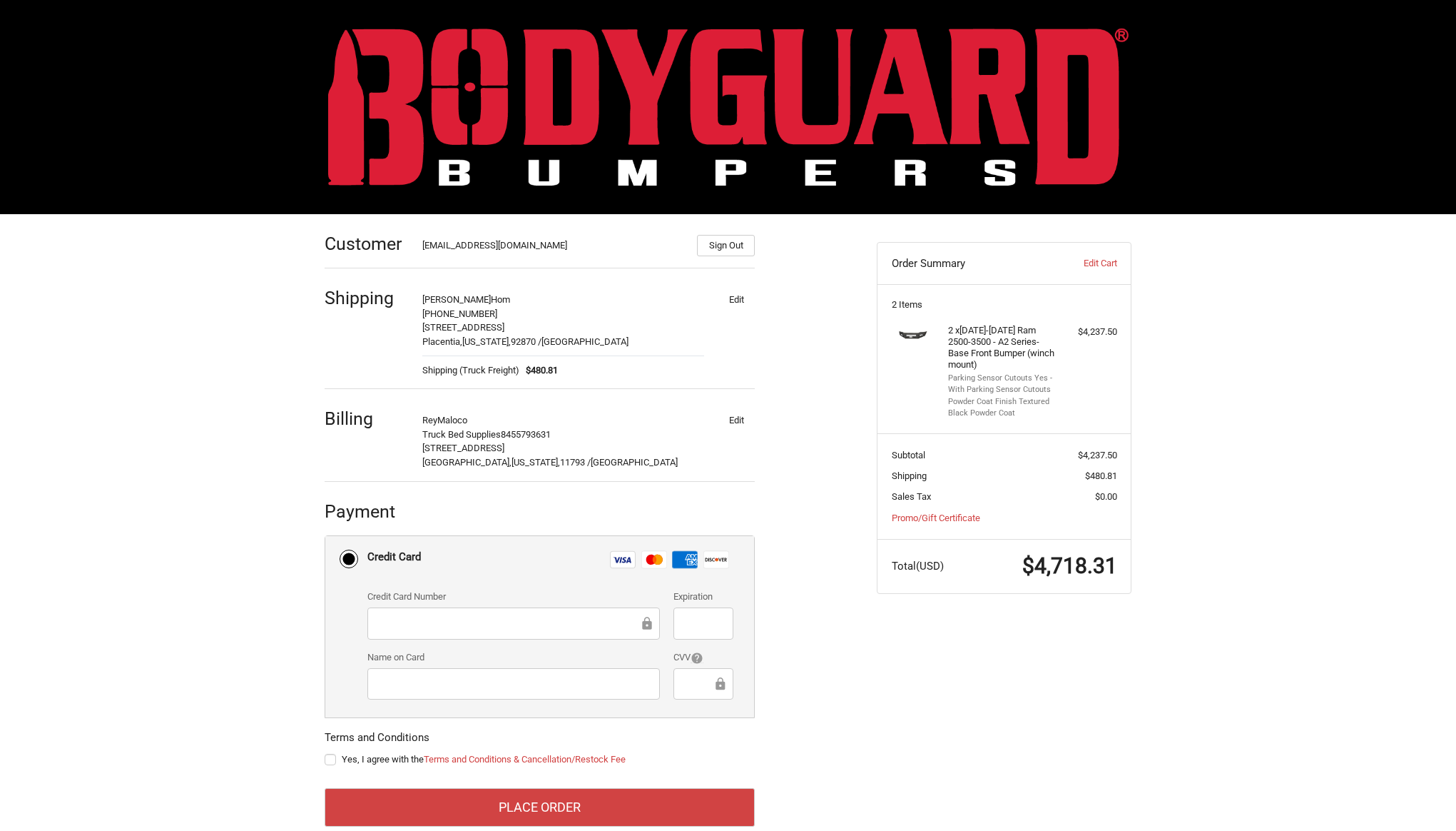
click at [329, 760] on label "Yes, I agree with the Terms and Conditions & Cancellation/Restock Fee" at bounding box center [540, 759] width 430 height 11
click at [325, 753] on input "Yes, I agree with the Terms and Conditions & Cancellation/Restock Fee" at bounding box center [325, 753] width 1 height 1
checkbox input "true"
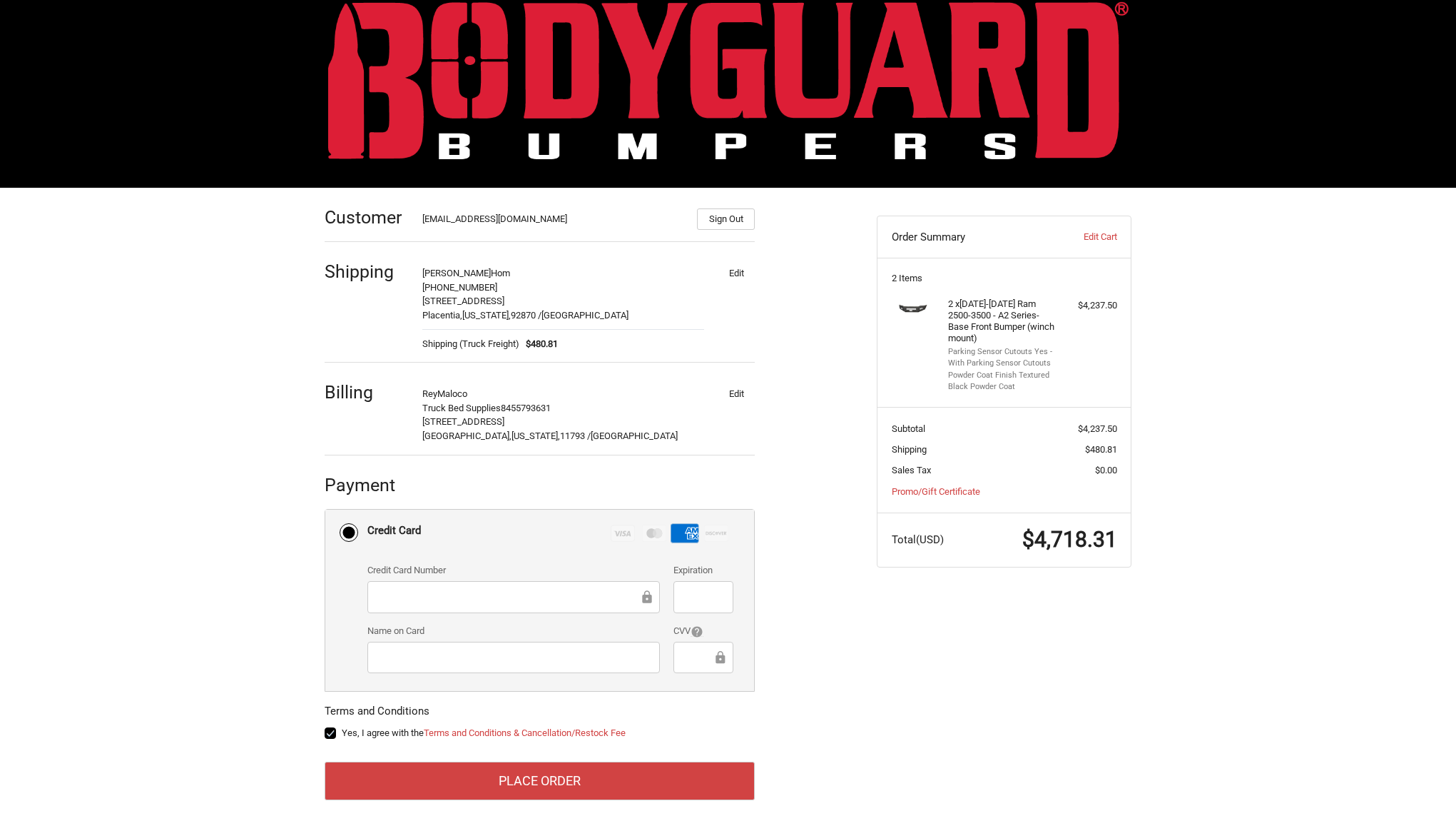
click at [887, 668] on div "Customer sales@truckbedsupplies.com Sign Out Shipping Regan Hom +1 323-228-1911…" at bounding box center [728, 509] width 857 height 643
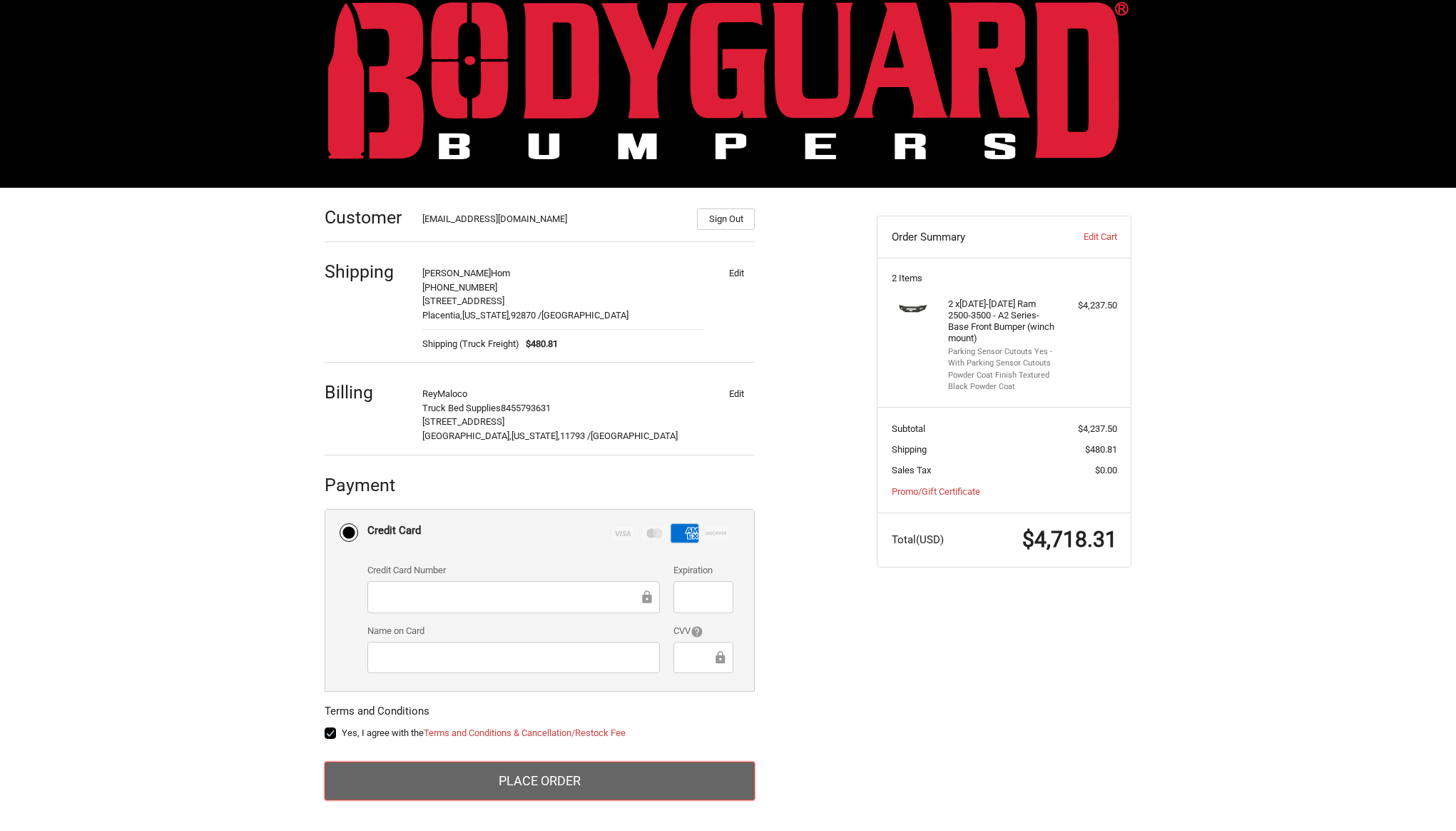
click at [558, 789] on button "Place Order" at bounding box center [540, 780] width 430 height 39
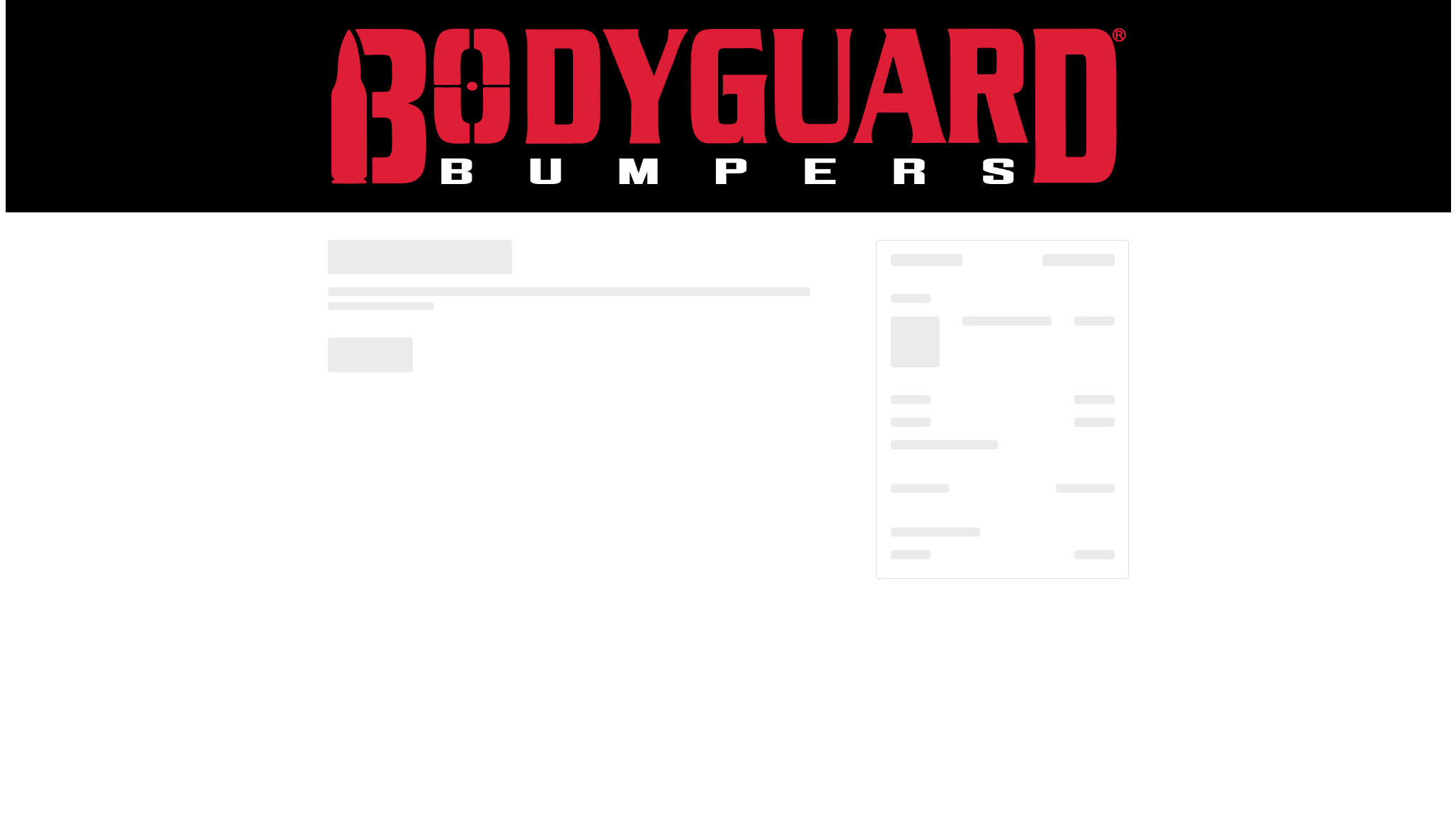
scroll to position [0, 0]
